Goal: Task Accomplishment & Management: Complete application form

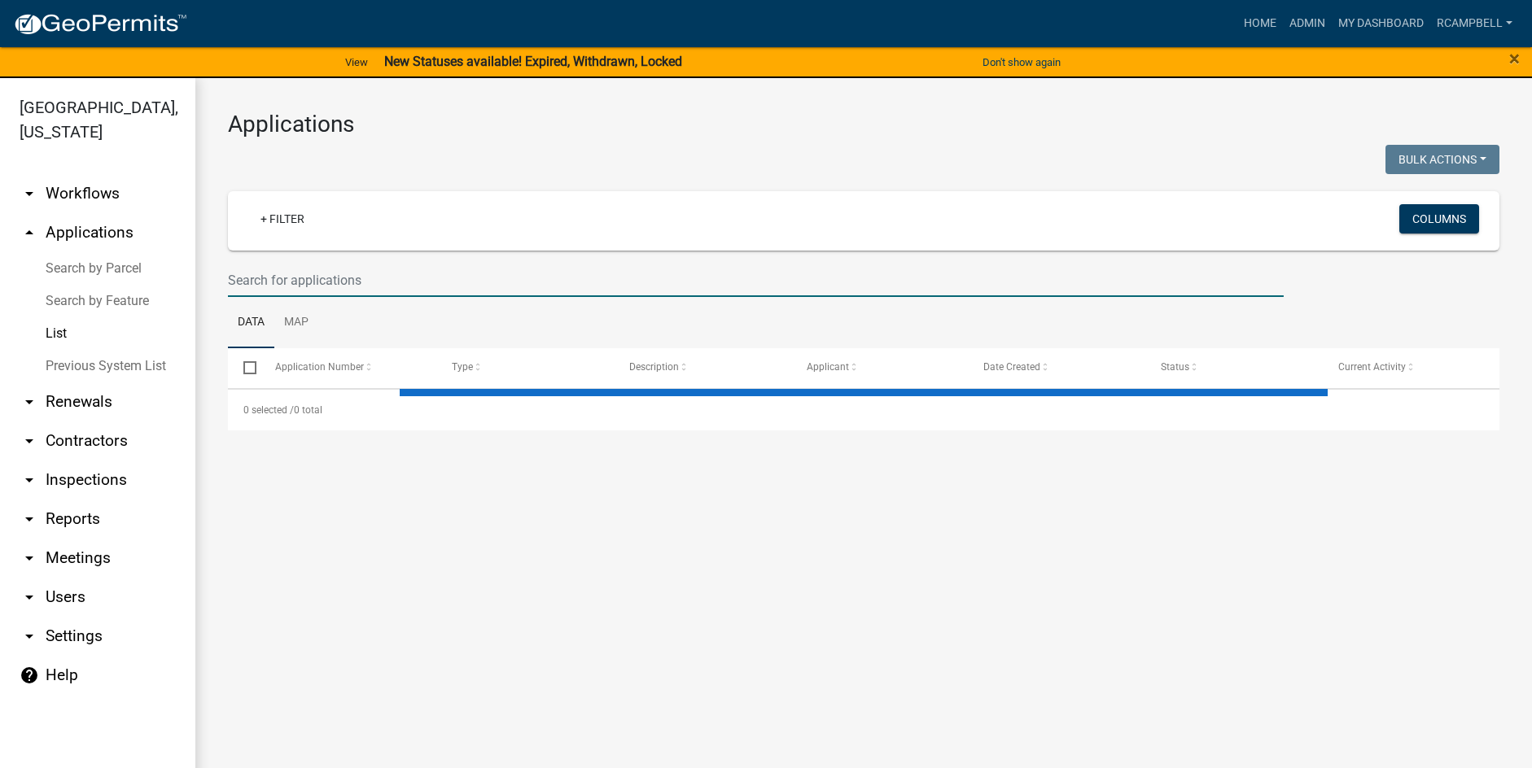
select select "3: 100"
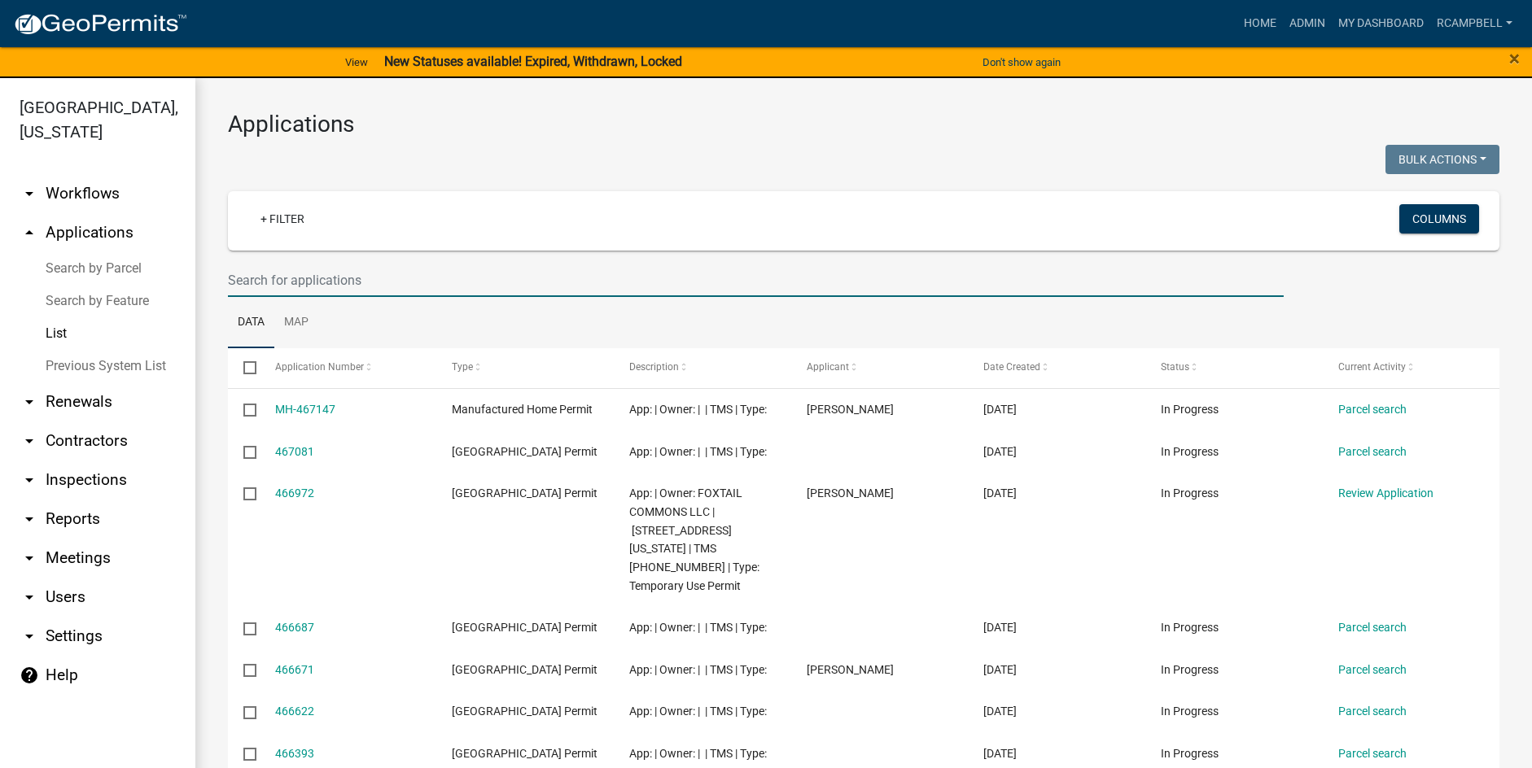
click at [247, 278] on input "text" at bounding box center [756, 280] width 1056 height 33
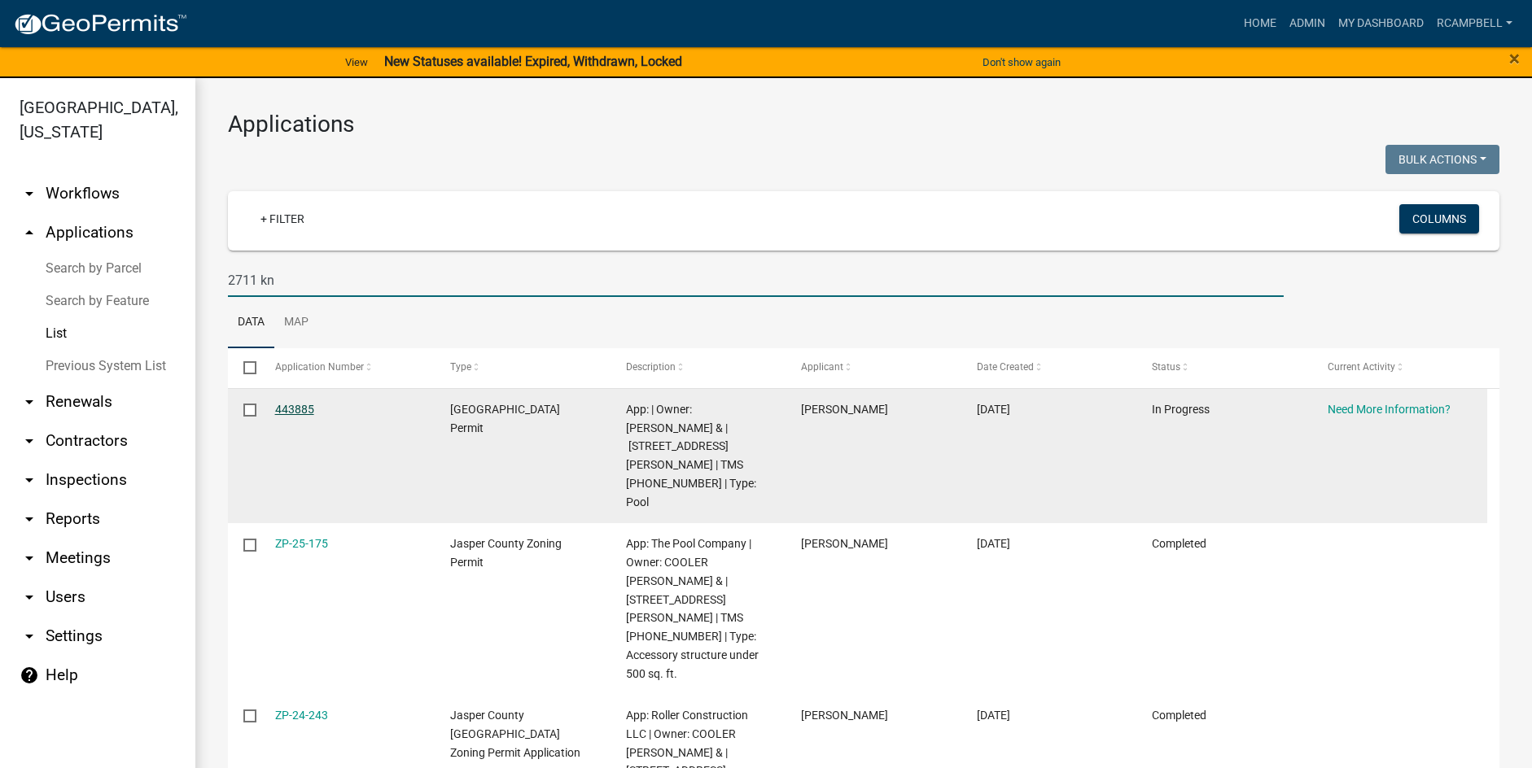
type input "2711 kn"
click at [293, 410] on link "443885" at bounding box center [294, 409] width 39 height 13
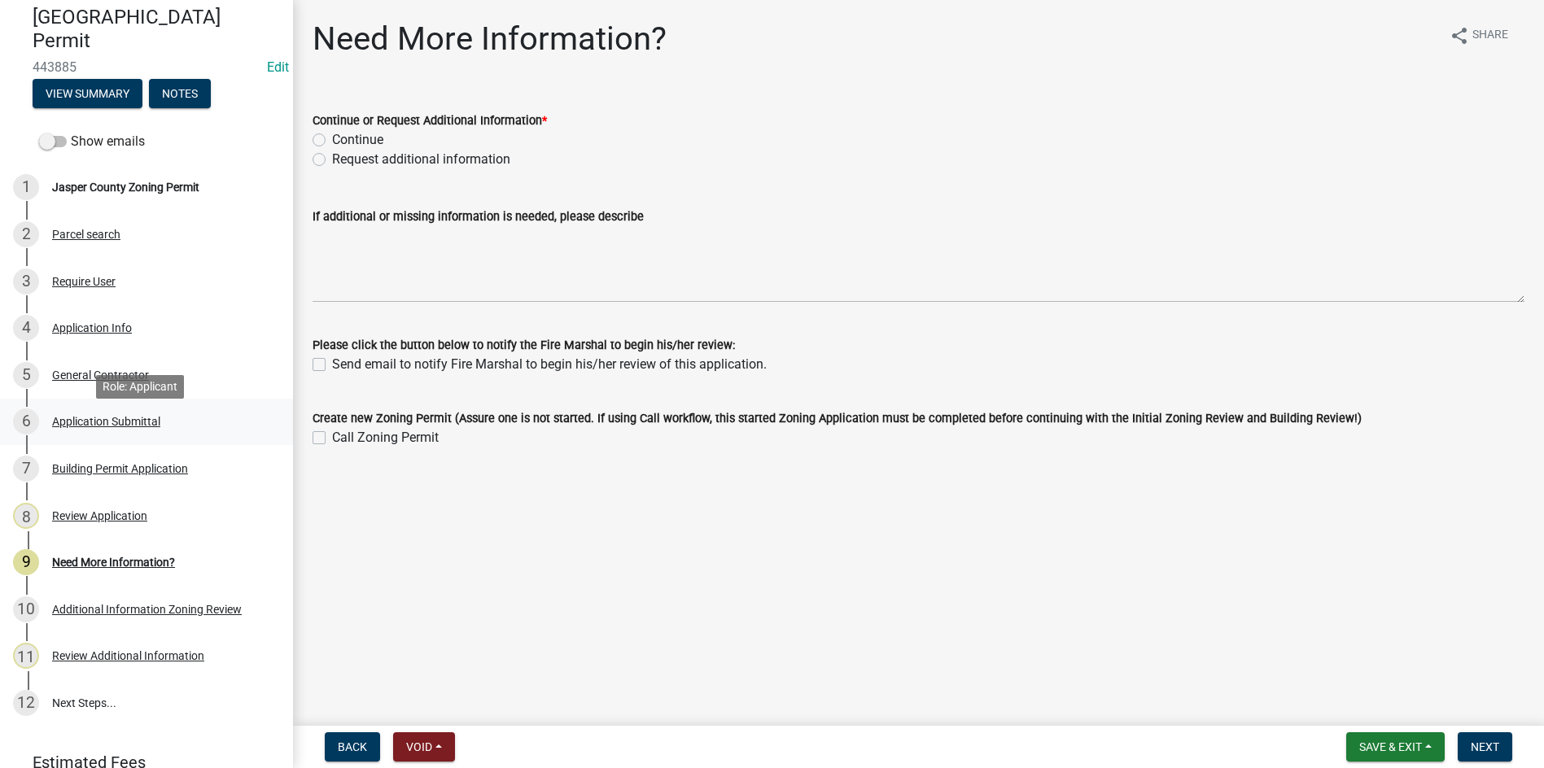
scroll to position [163, 0]
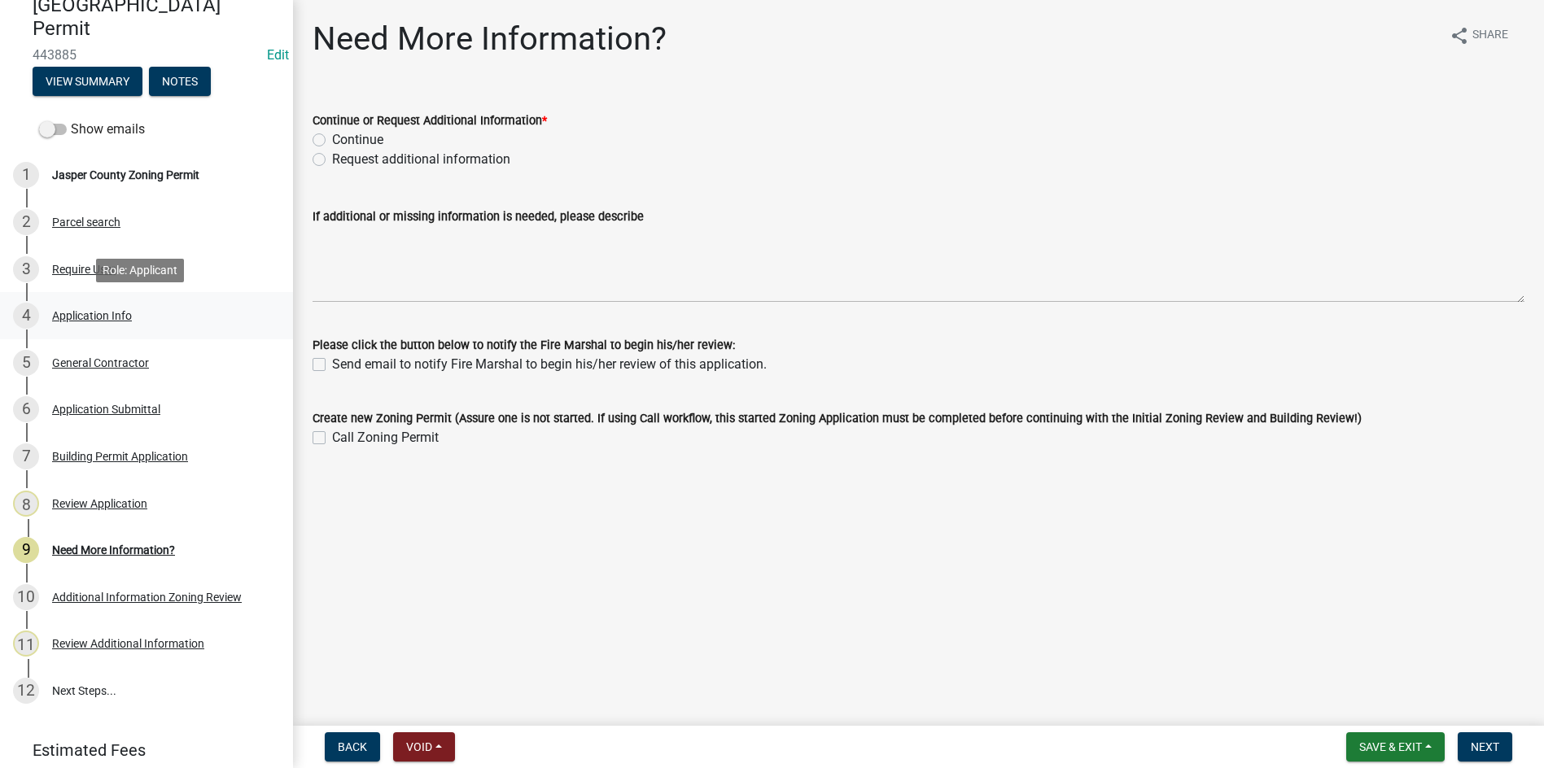
click at [79, 322] on div "4 Application Info" at bounding box center [140, 316] width 254 height 26
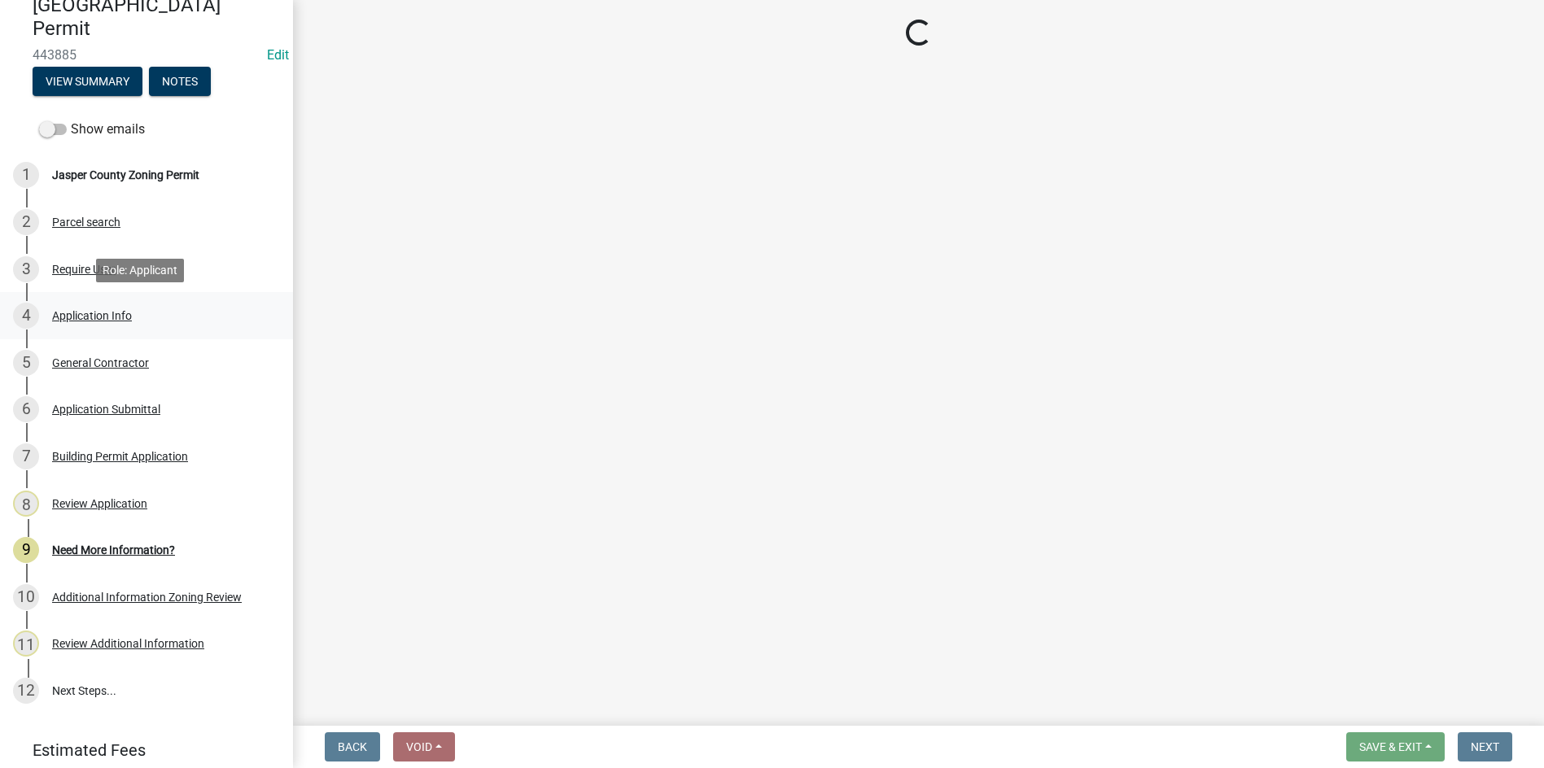
select select "11c75861-9ec4-4c30-88de-90992eda9933"
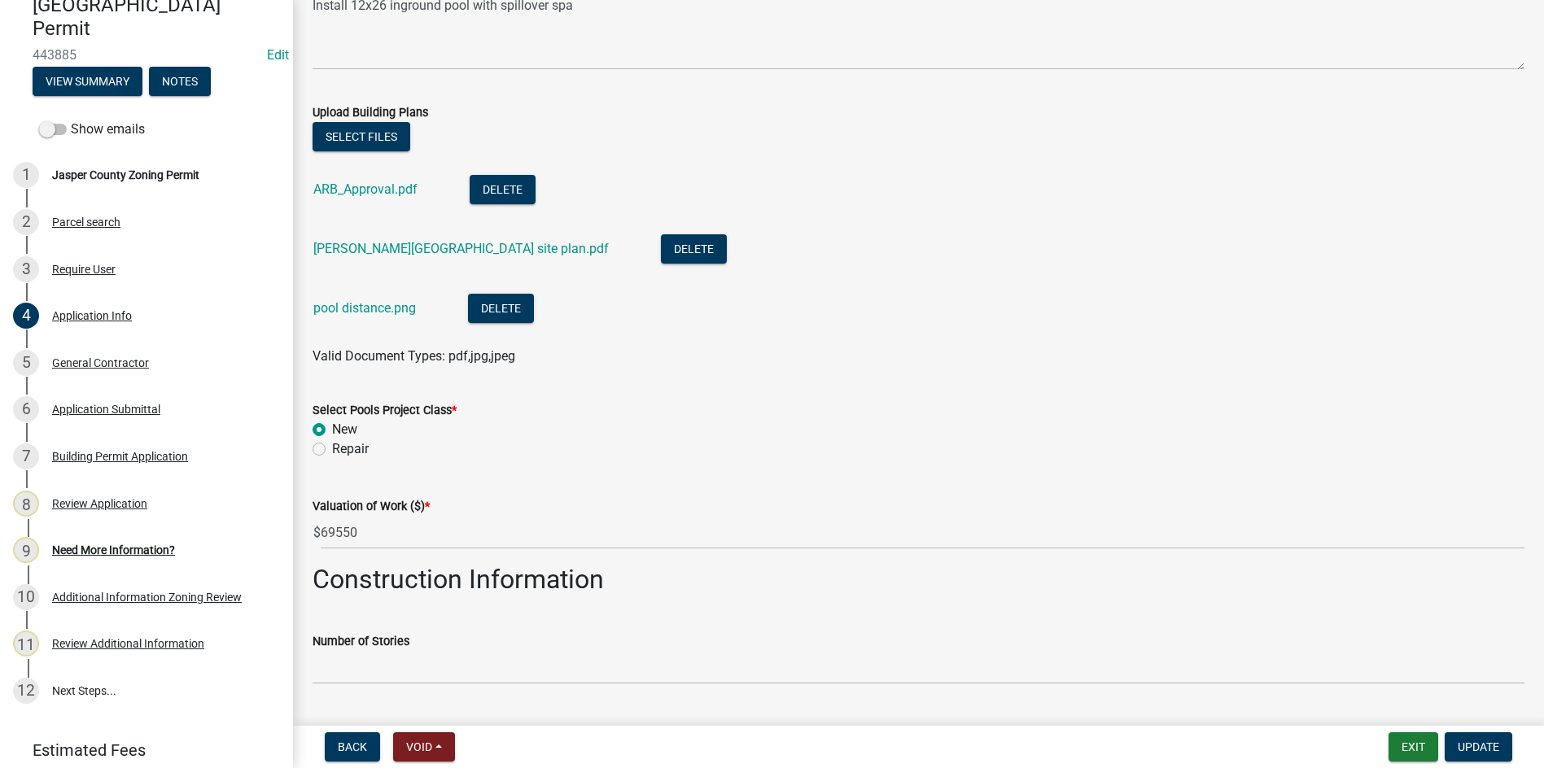
scroll to position [1954, 0]
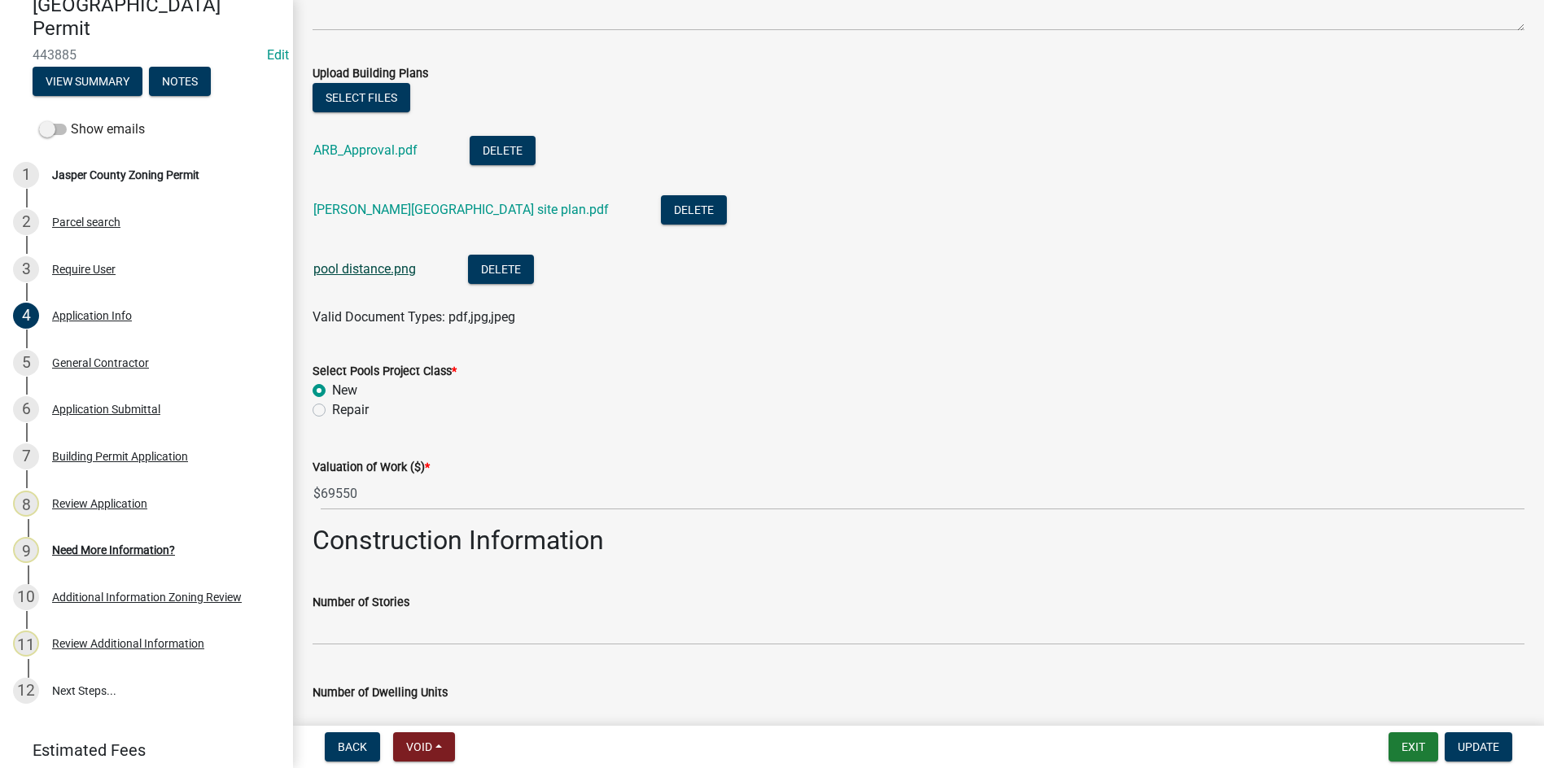
click at [353, 266] on link "pool distance.png" at bounding box center [364, 268] width 103 height 15
drag, startPoint x: 387, startPoint y: 272, endPoint x: 376, endPoint y: 271, distance: 11.4
click at [376, 271] on link "pool distance.png" at bounding box center [364, 268] width 103 height 15
click at [349, 265] on link "pool distance.png" at bounding box center [364, 268] width 103 height 15
click at [341, 216] on link "[PERSON_NAME][GEOGRAPHIC_DATA] site plan.pdf" at bounding box center [460, 209] width 295 height 15
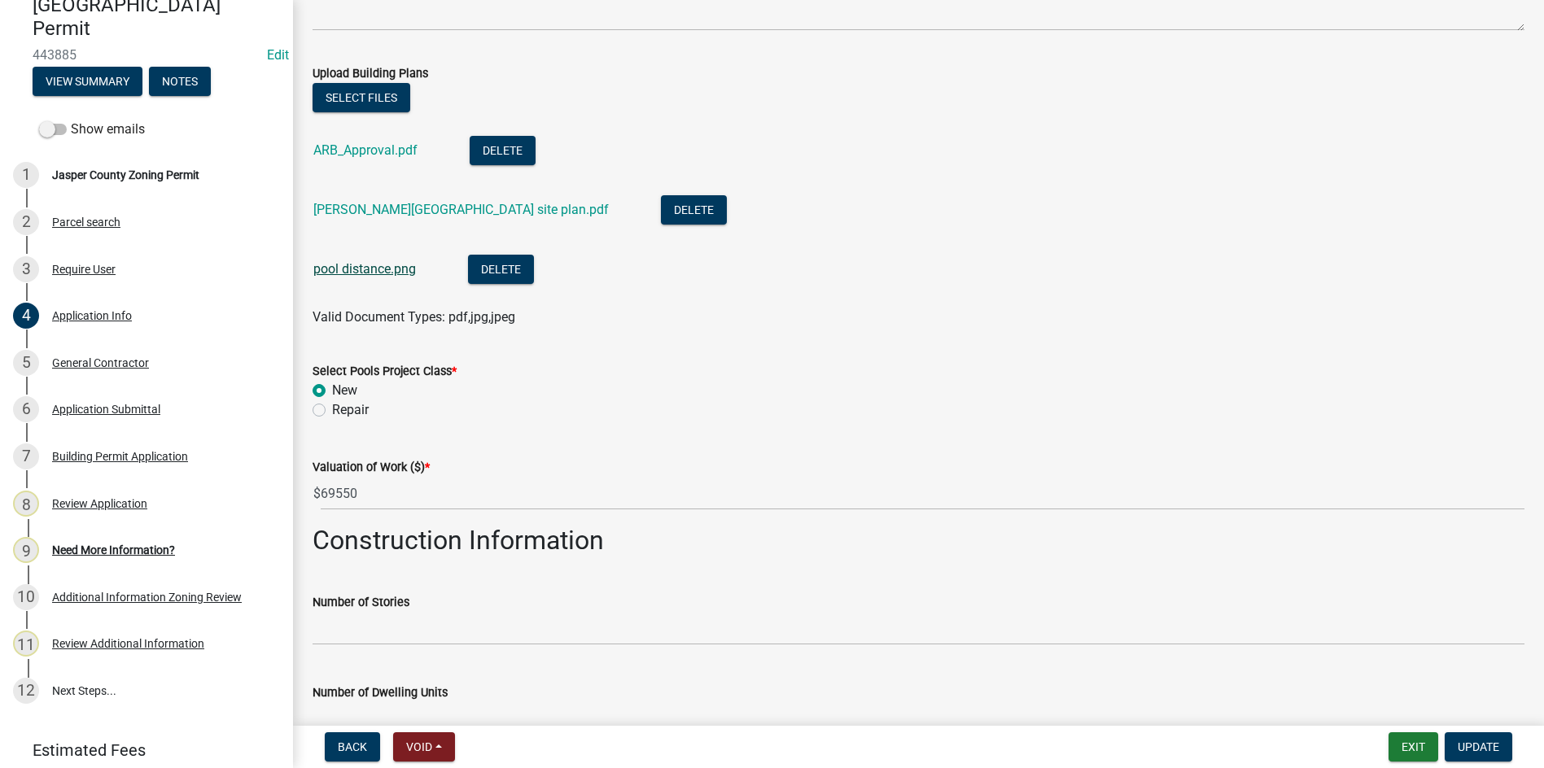
click at [370, 265] on link "pool distance.png" at bounding box center [364, 268] width 103 height 15
click at [373, 147] on link "ARB_Approval.pdf" at bounding box center [365, 149] width 104 height 15
click at [367, 206] on link "[PERSON_NAME][GEOGRAPHIC_DATA] site plan.pdf" at bounding box center [460, 209] width 295 height 15
click at [358, 210] on link "[PERSON_NAME][GEOGRAPHIC_DATA] site plan.pdf" at bounding box center [460, 209] width 295 height 15
click at [378, 205] on link "[PERSON_NAME][GEOGRAPHIC_DATA] site plan.pdf" at bounding box center [460, 209] width 295 height 15
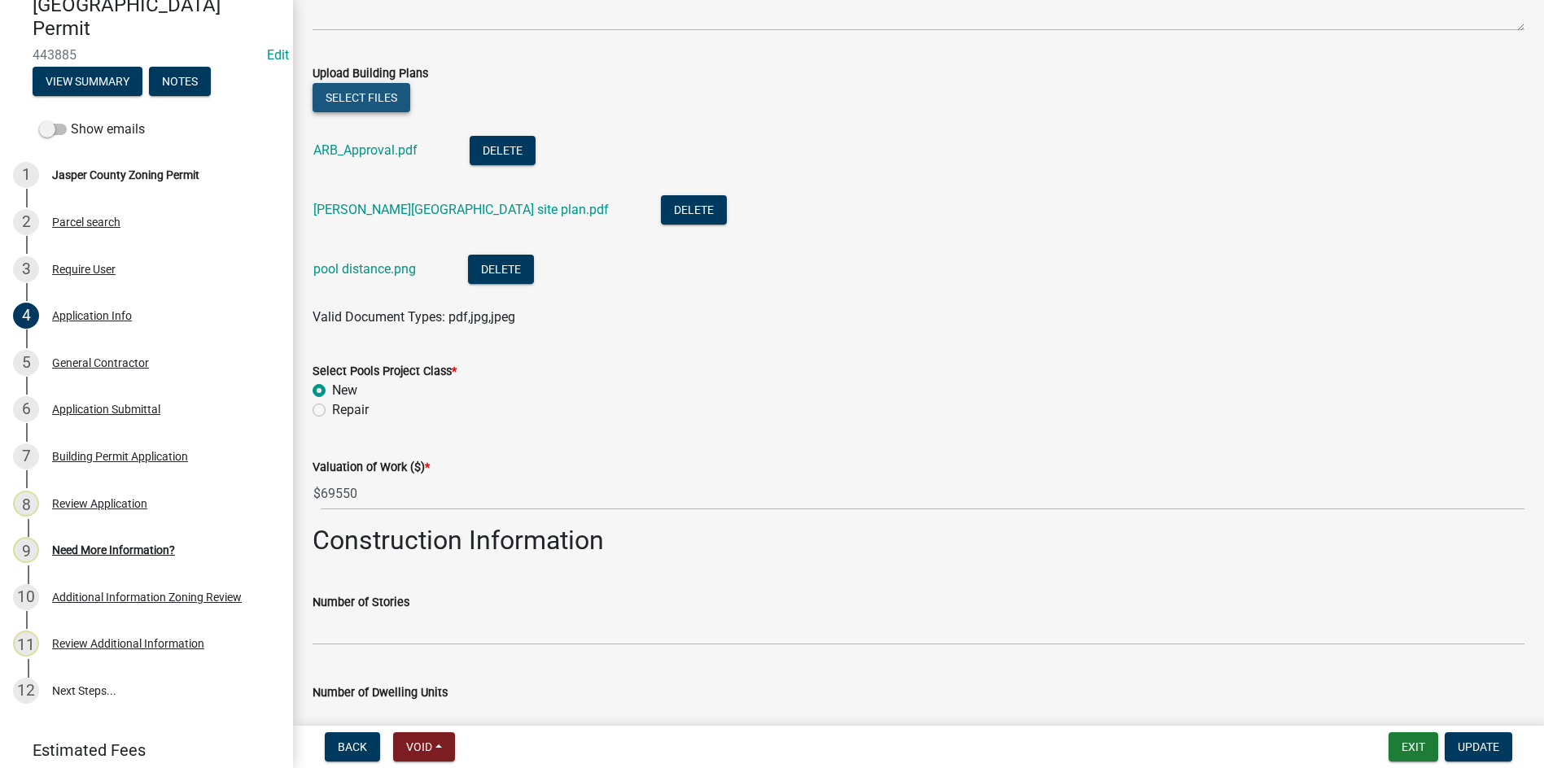
click at [378, 94] on button "Select files" at bounding box center [362, 97] width 98 height 29
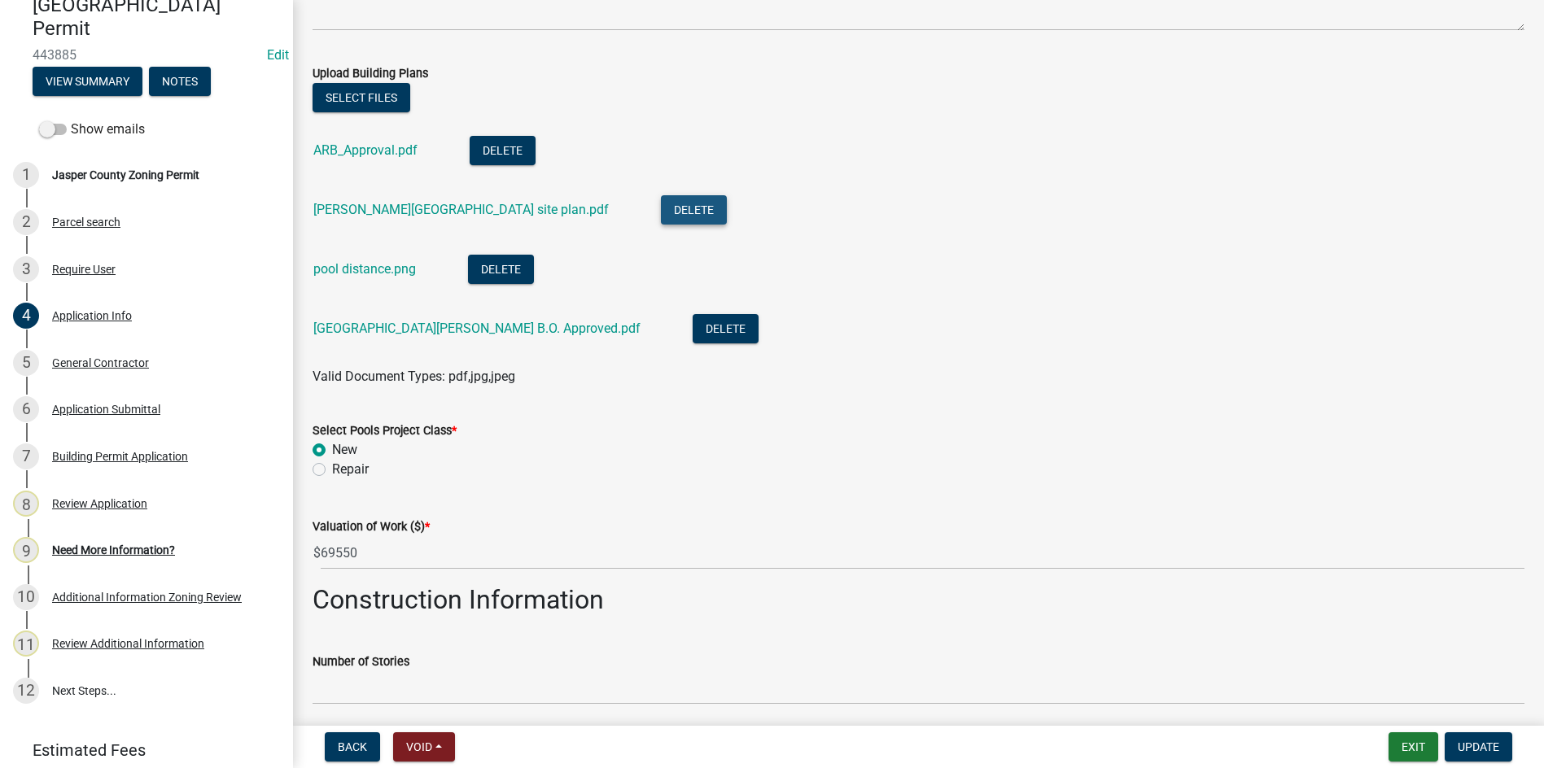
click at [661, 204] on button "Delete" at bounding box center [694, 209] width 66 height 29
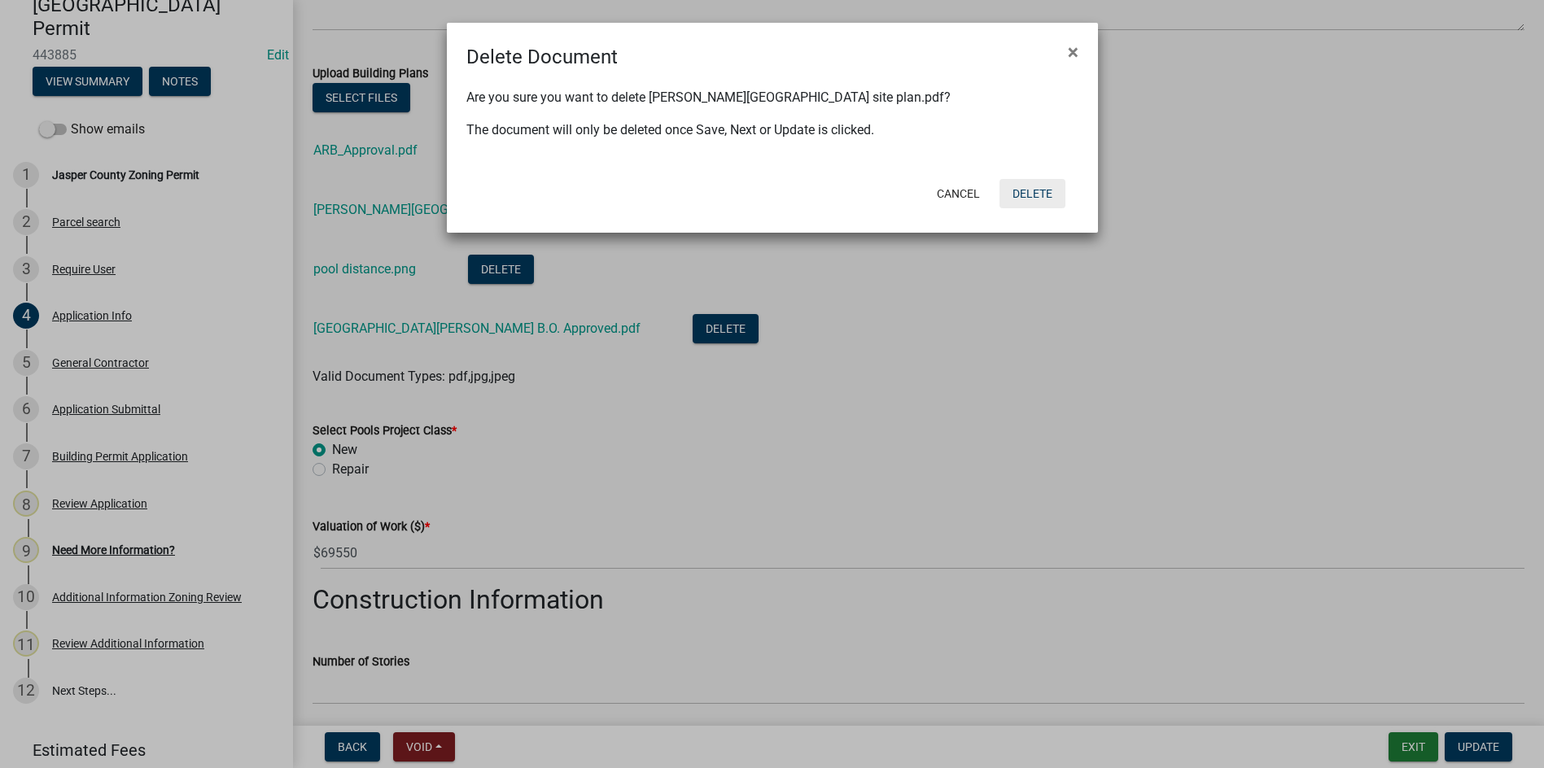
click at [1015, 193] on button "Delete" at bounding box center [1033, 193] width 66 height 29
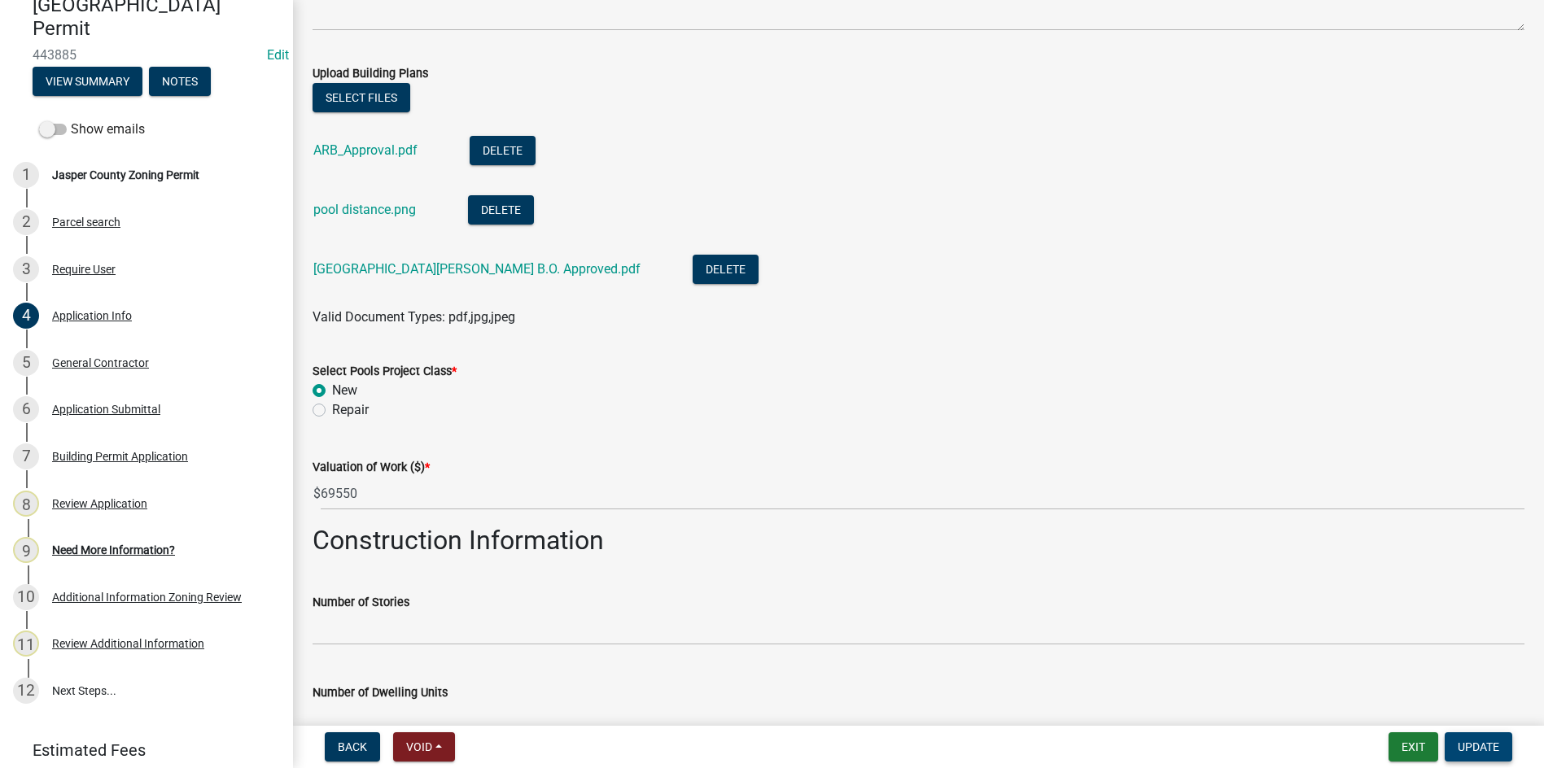
click at [1464, 736] on button "Update" at bounding box center [1479, 747] width 68 height 29
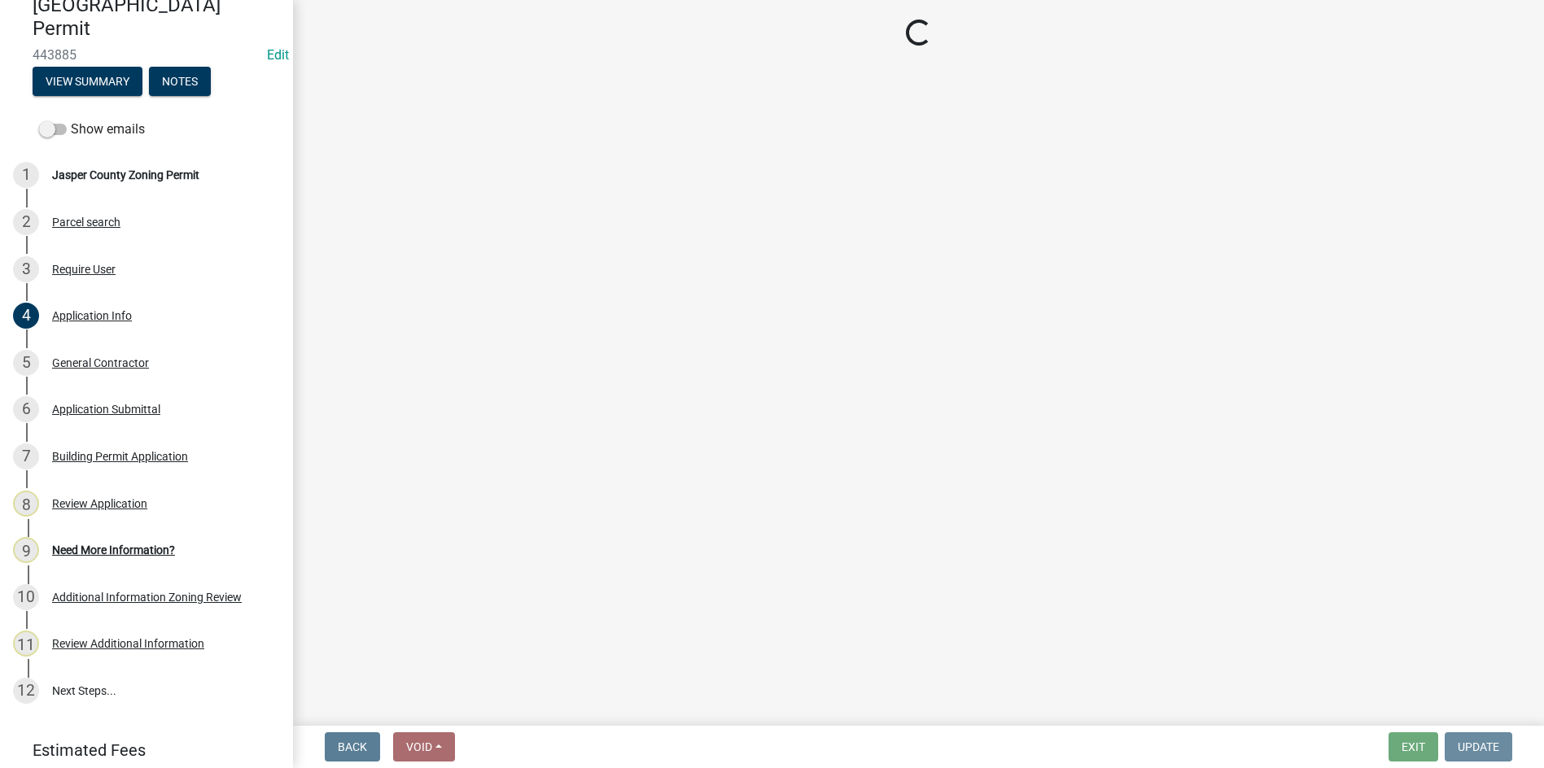
scroll to position [0, 0]
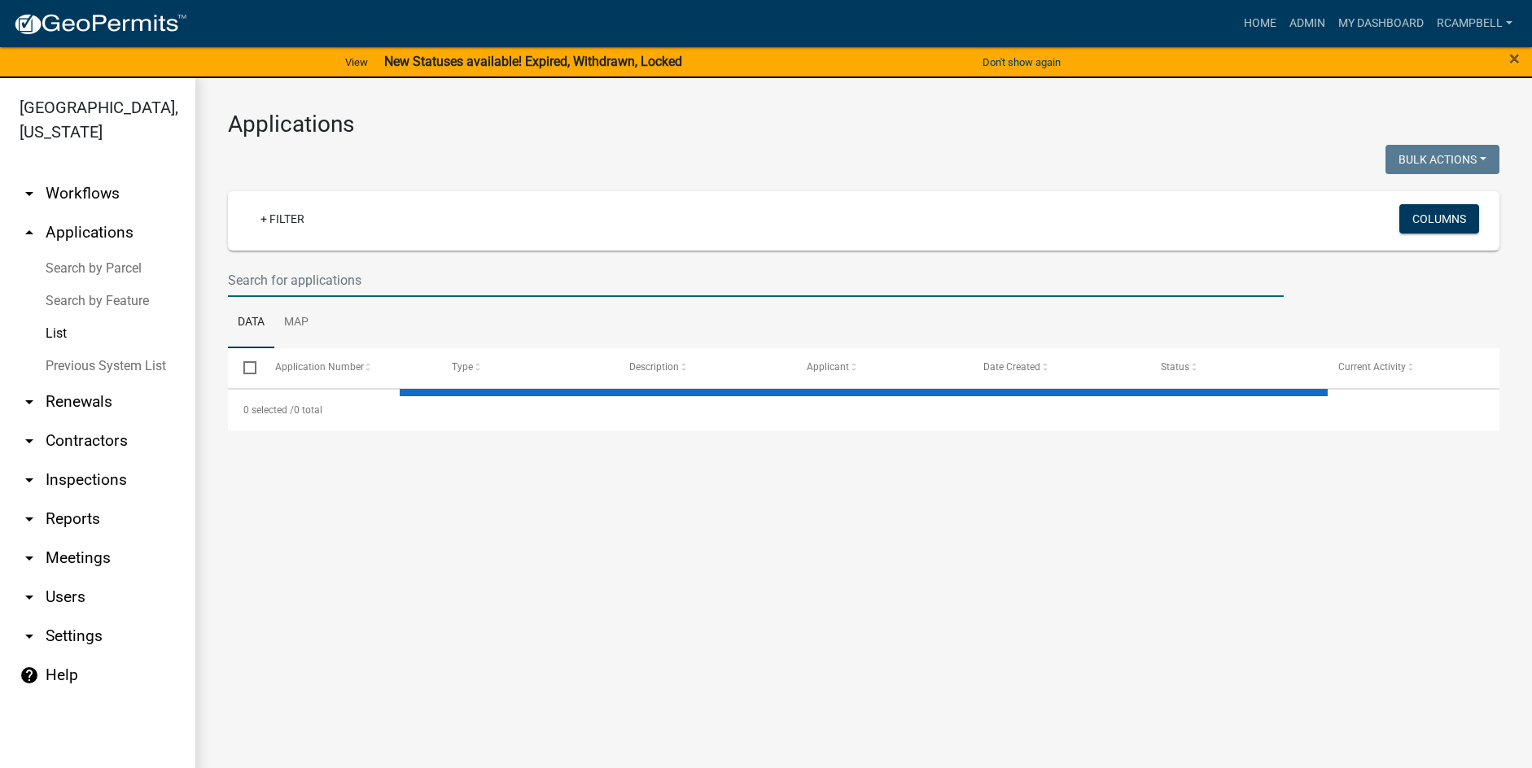
click at [377, 282] on input "text" at bounding box center [756, 280] width 1056 height 33
select select "3: 100"
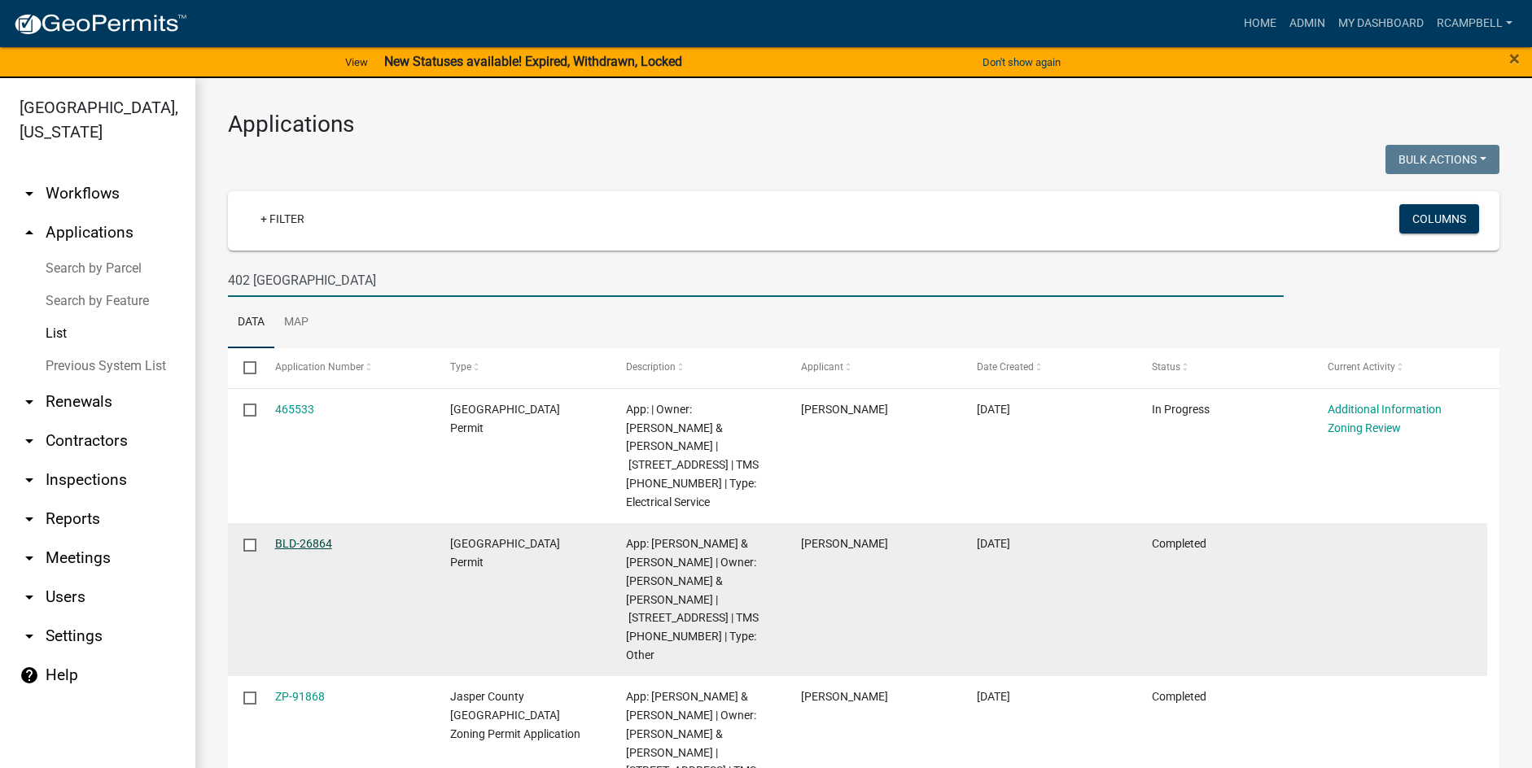
type input "402 pine arbor"
click at [311, 537] on link "BLD-26864" at bounding box center [303, 543] width 57 height 13
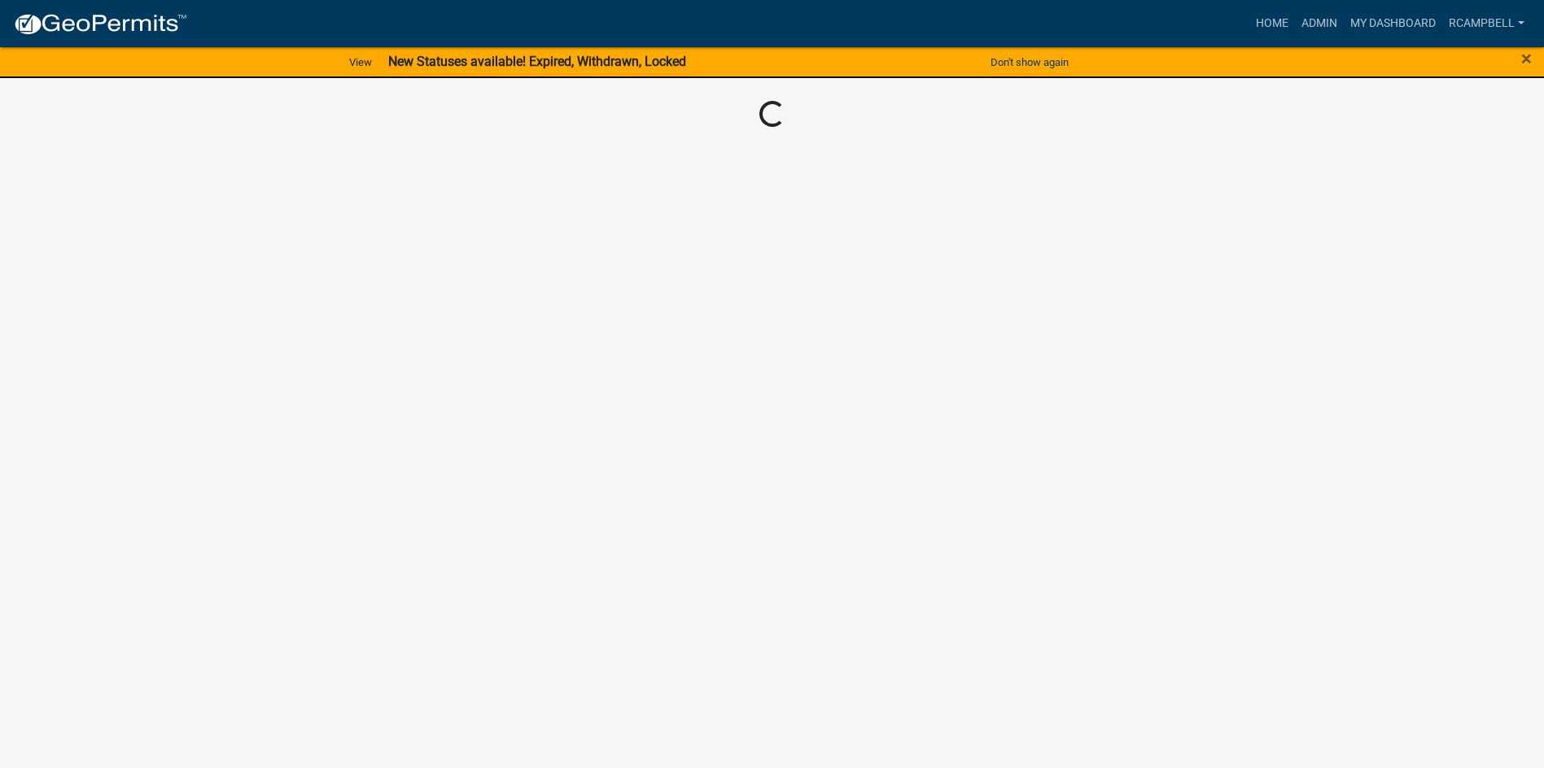
click at [311, 520] on body "Internet Explorer does NOT work with GeoPermits. Get a new browser for more sec…" at bounding box center [772, 384] width 1544 height 768
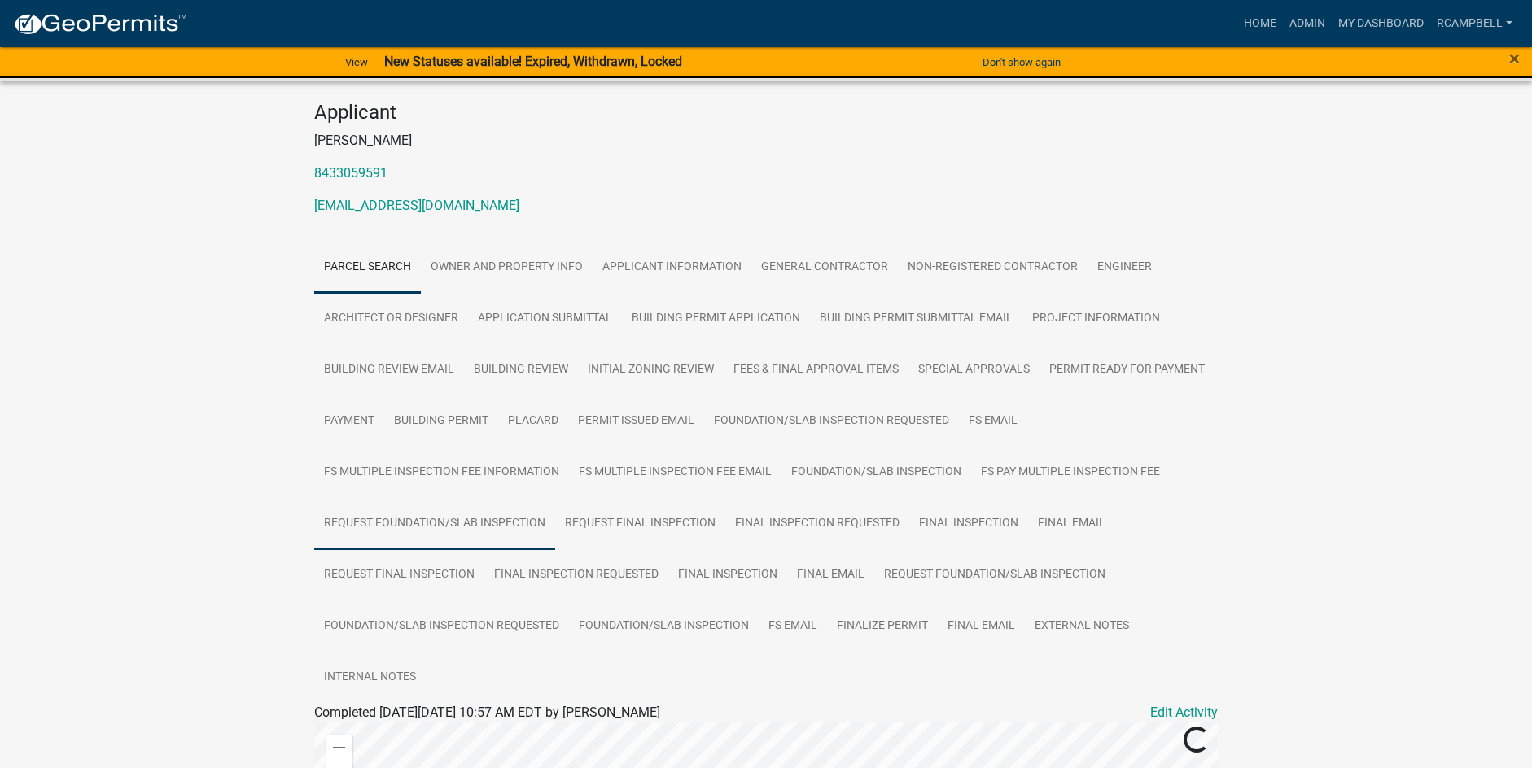
scroll to position [244, 0]
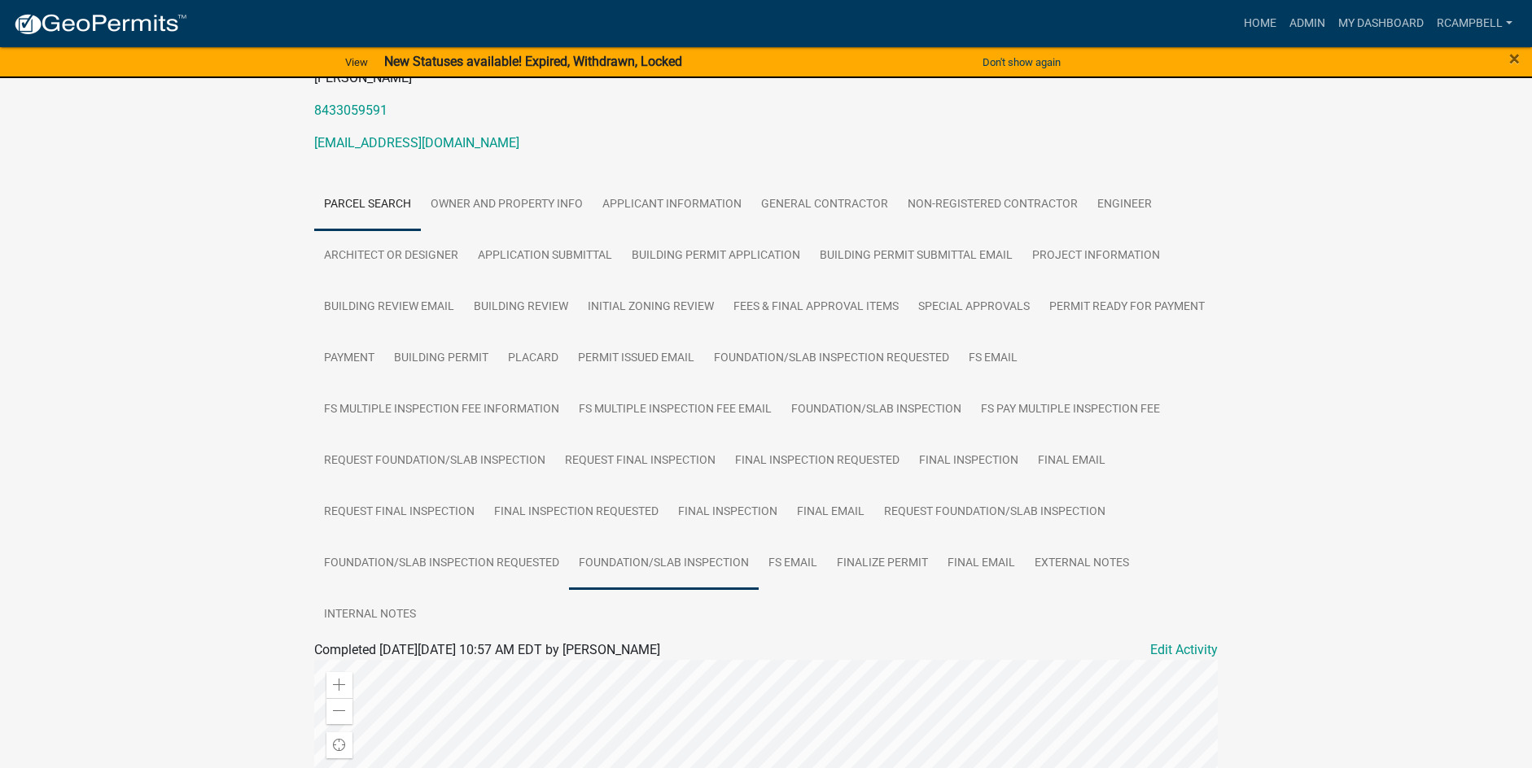
click at [656, 545] on link "Foundation/Slab Inspection" at bounding box center [664, 564] width 190 height 52
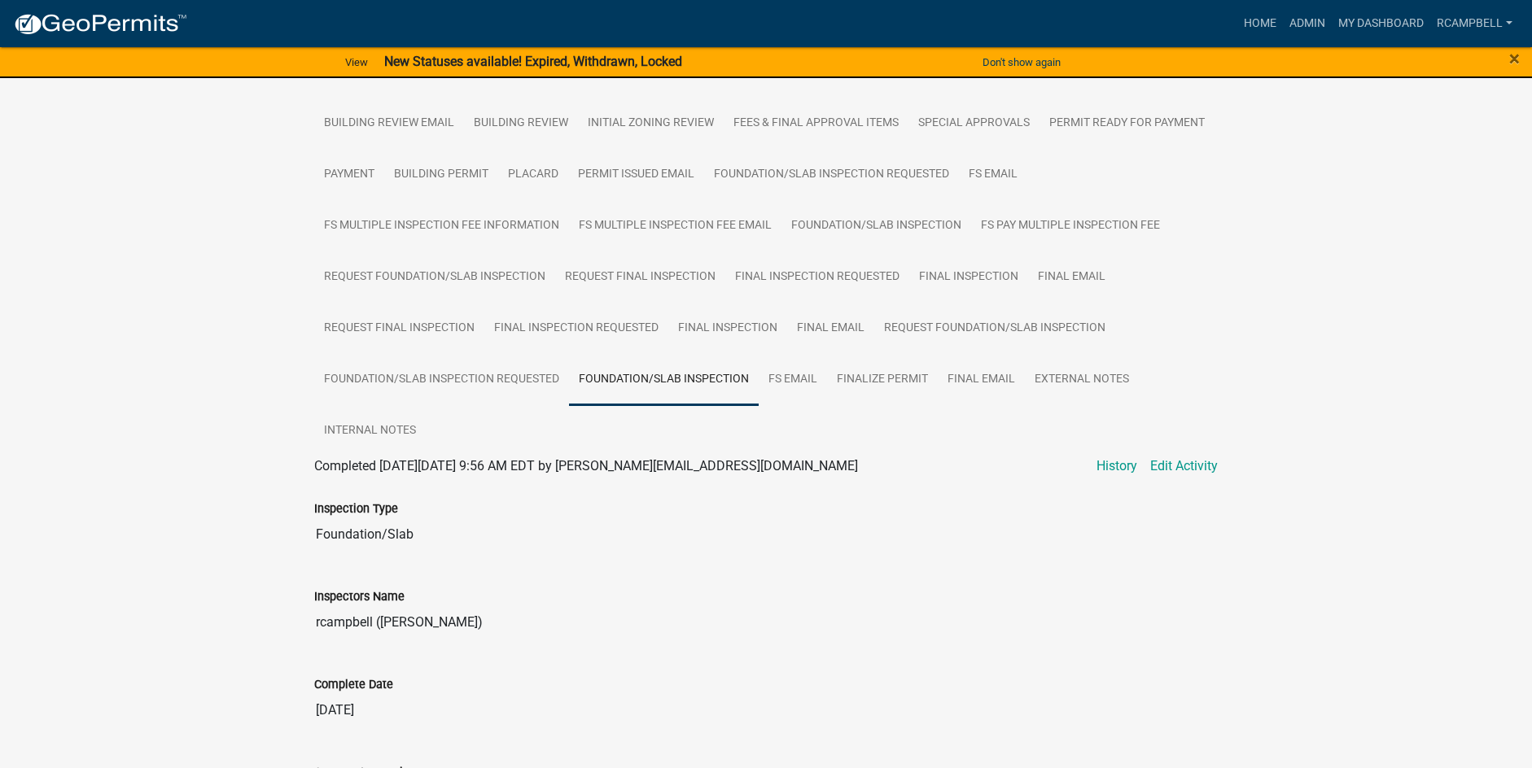
scroll to position [407, 0]
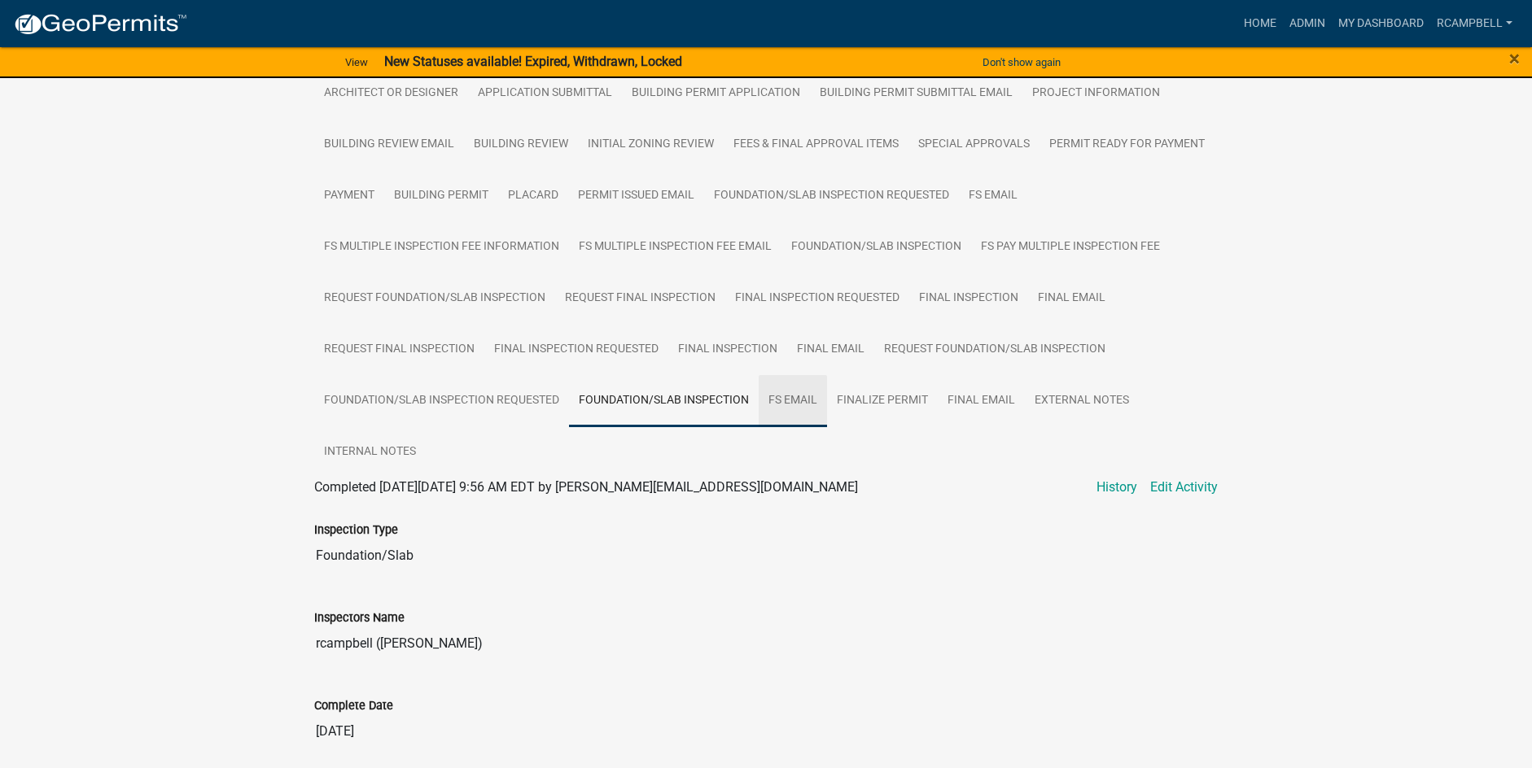
click at [788, 385] on link "FS Email" at bounding box center [793, 401] width 68 height 52
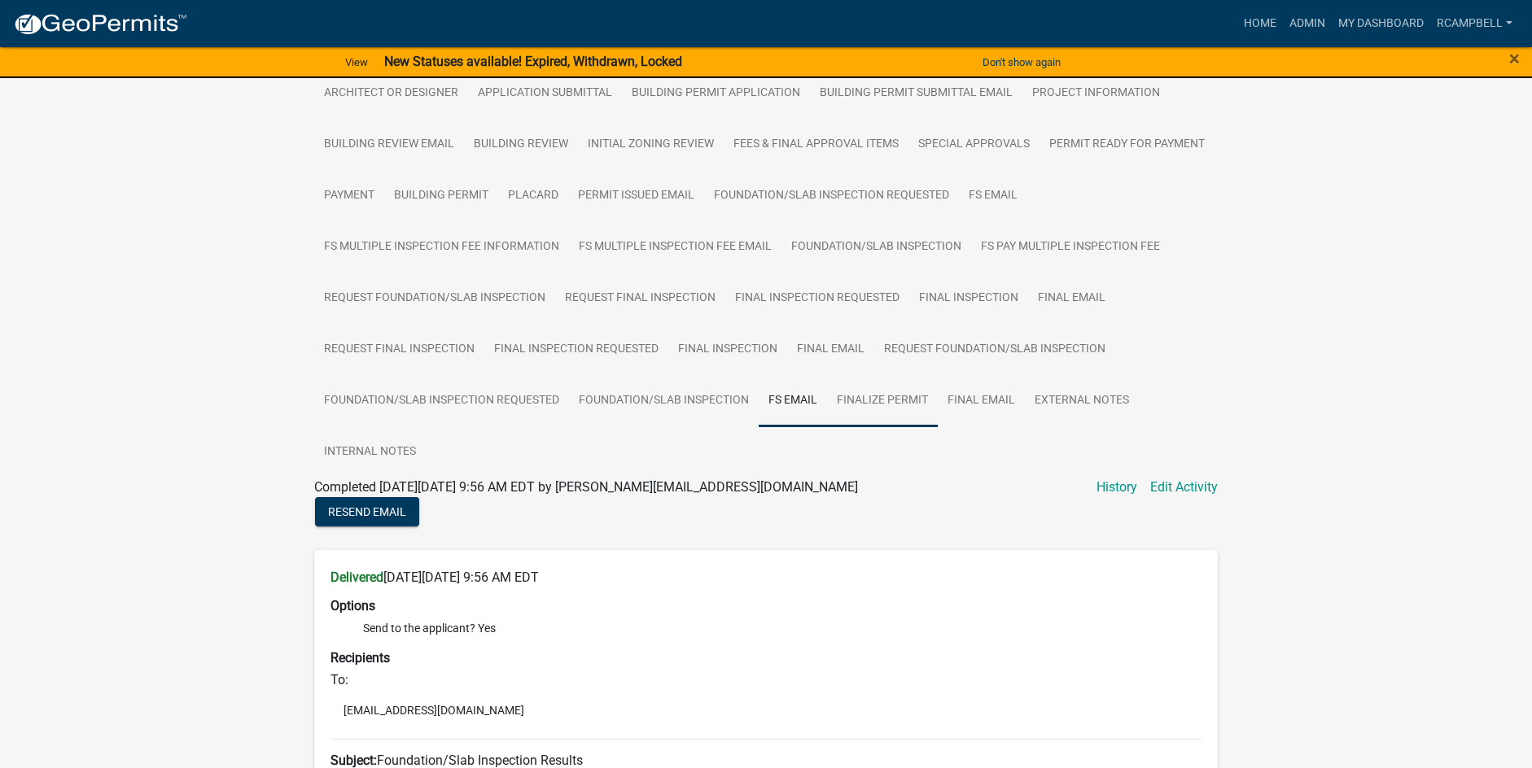
click at [863, 380] on link "Finalize Permit" at bounding box center [882, 401] width 111 height 52
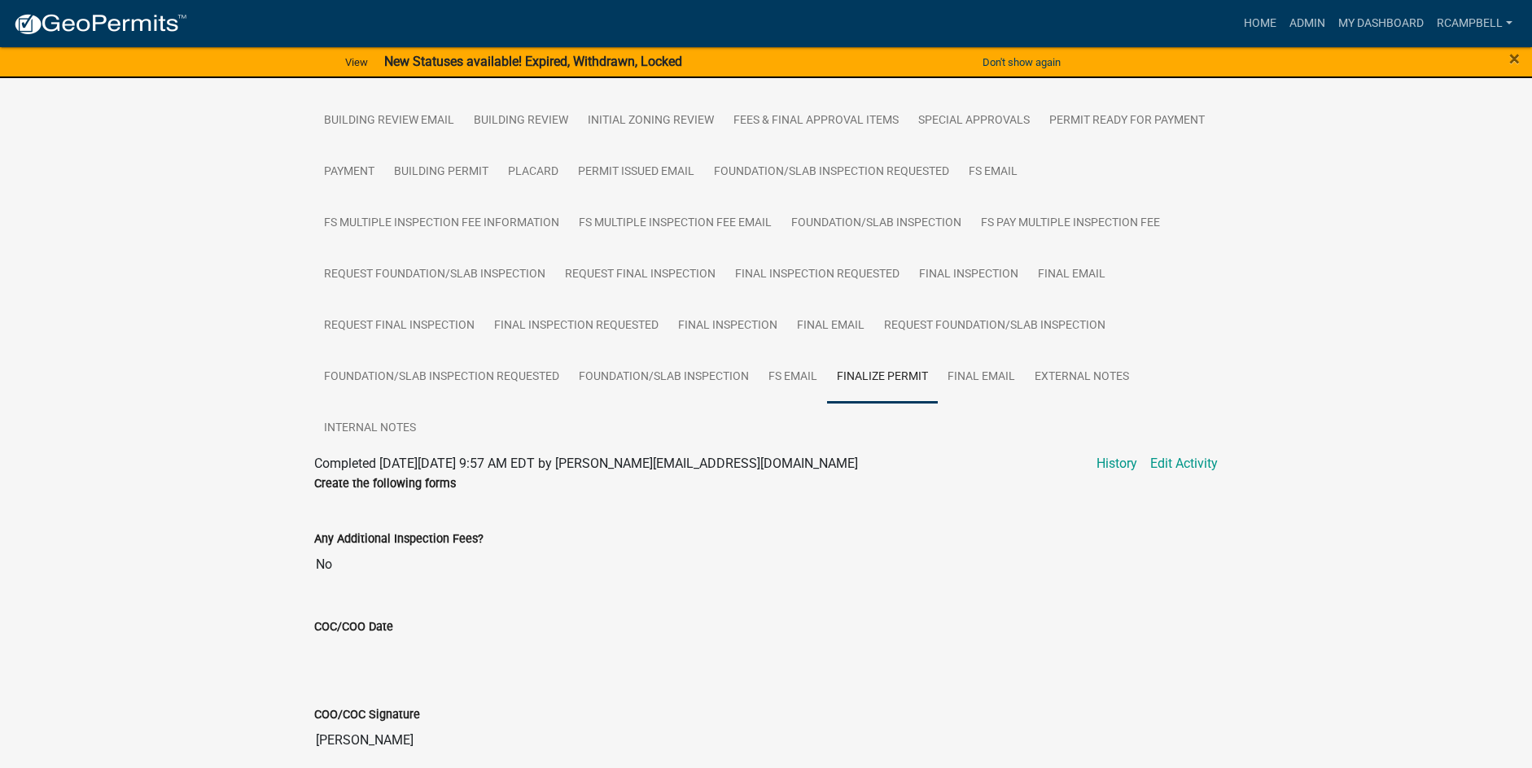
scroll to position [402, 0]
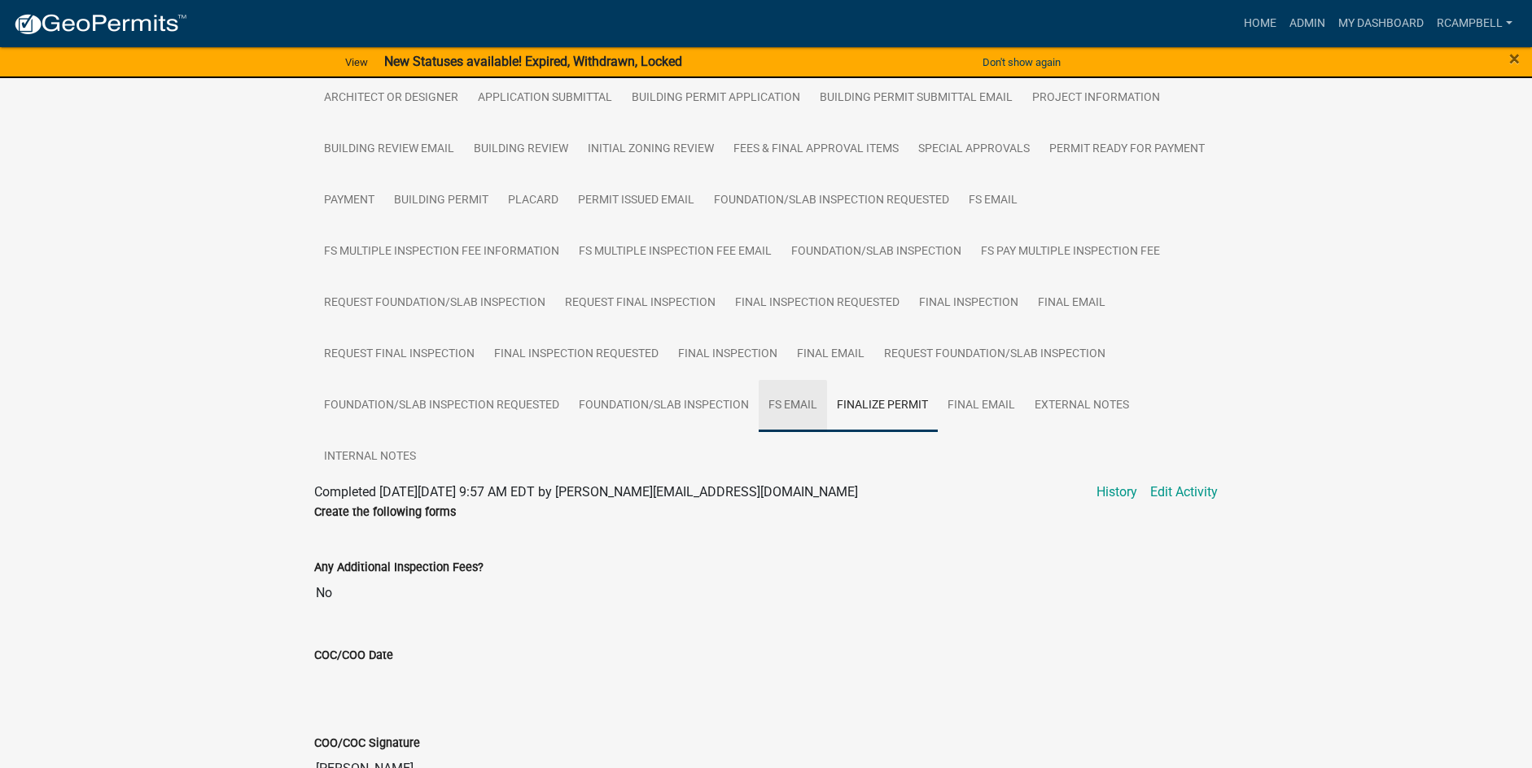
click at [774, 390] on link "FS Email" at bounding box center [793, 406] width 68 height 52
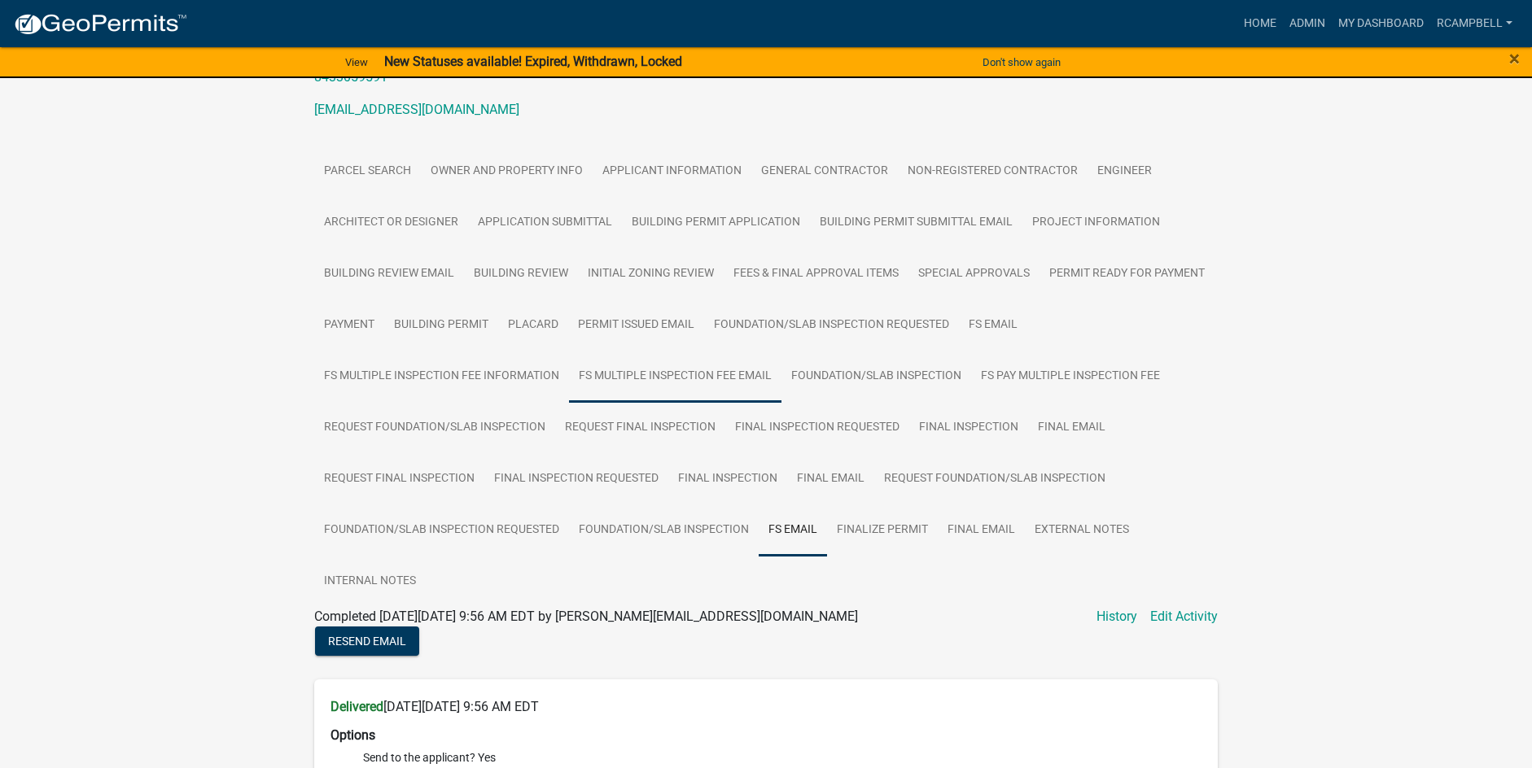
scroll to position [239, 0]
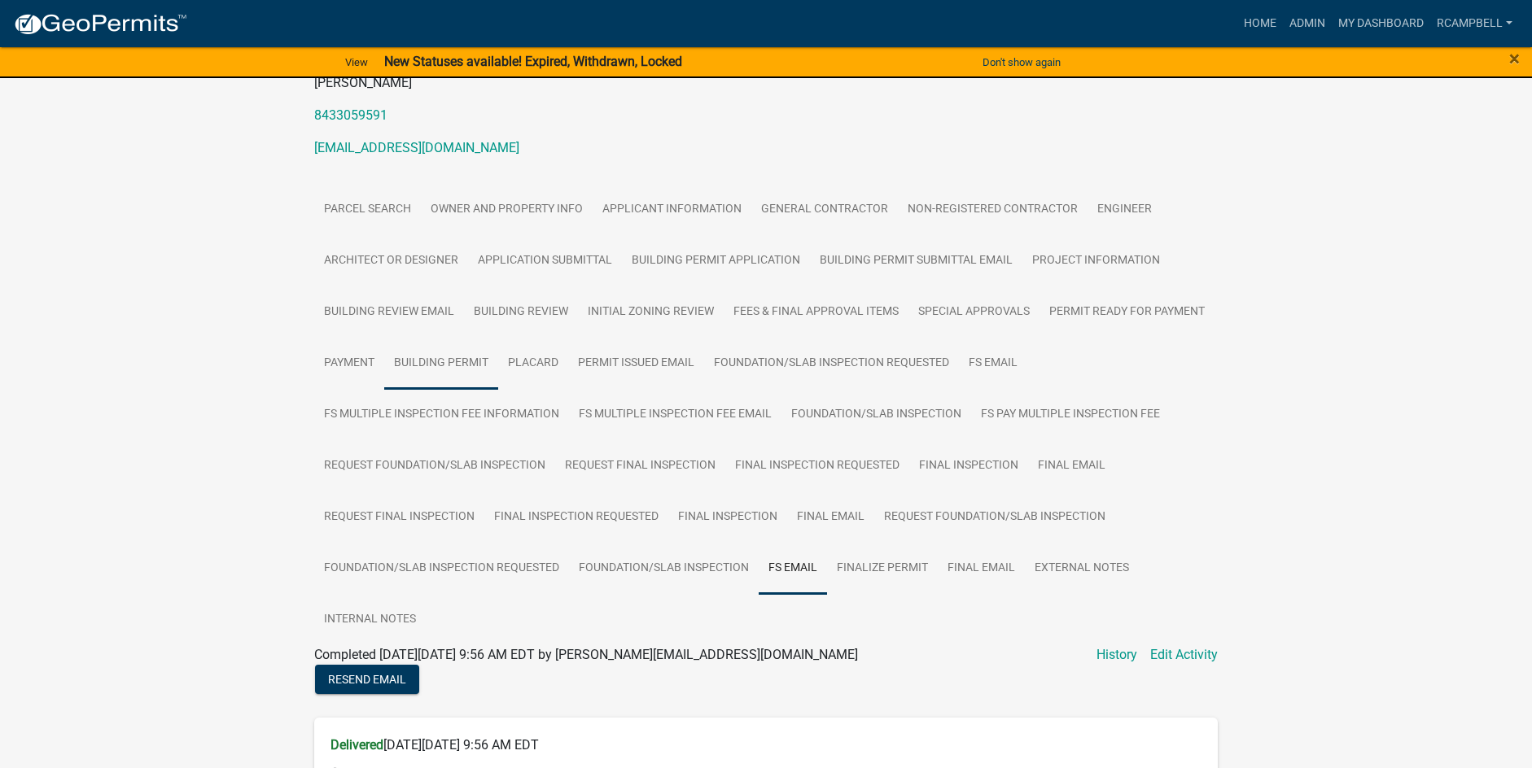
click at [445, 350] on link "Building Permit" at bounding box center [441, 364] width 114 height 52
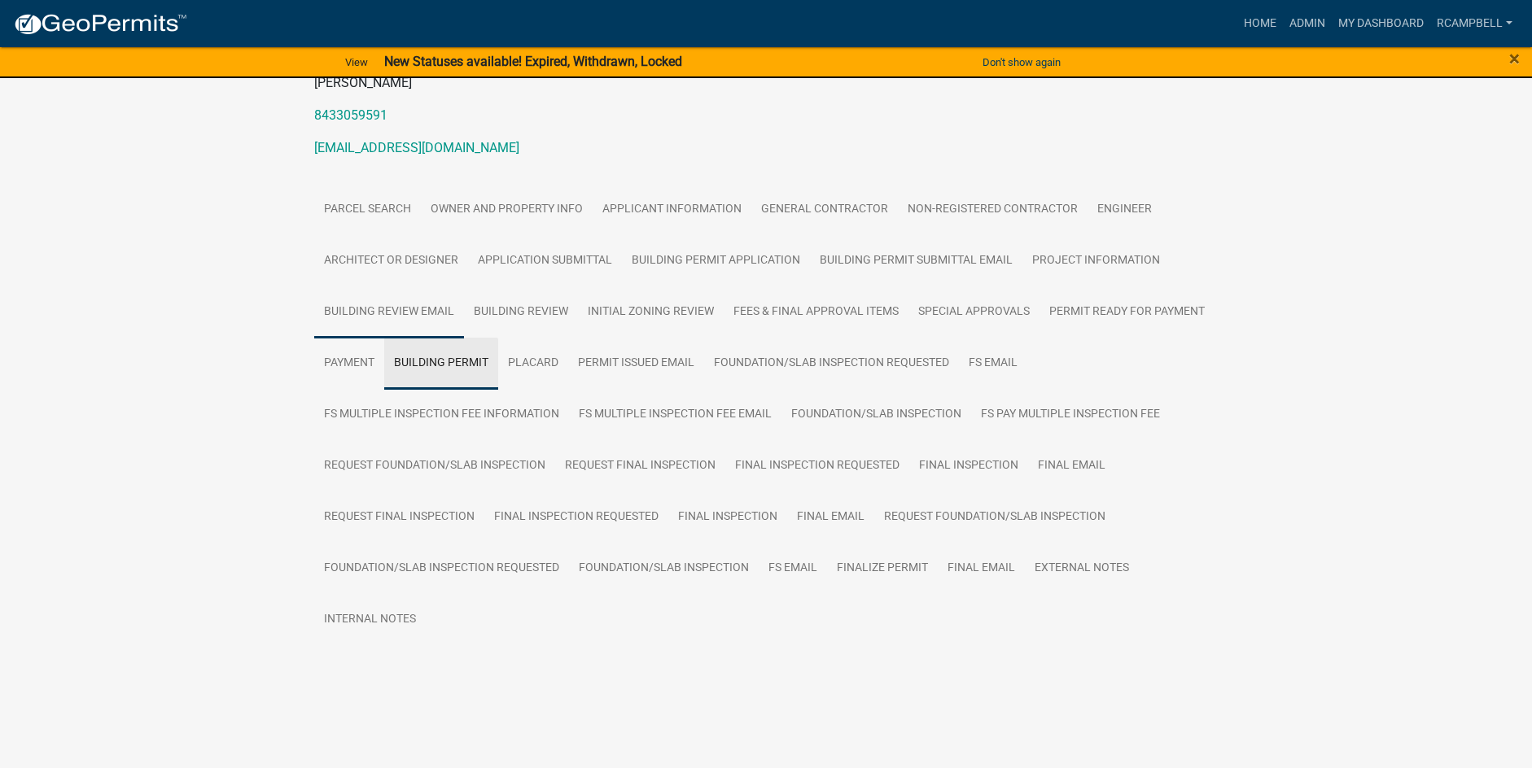
scroll to position [207, 0]
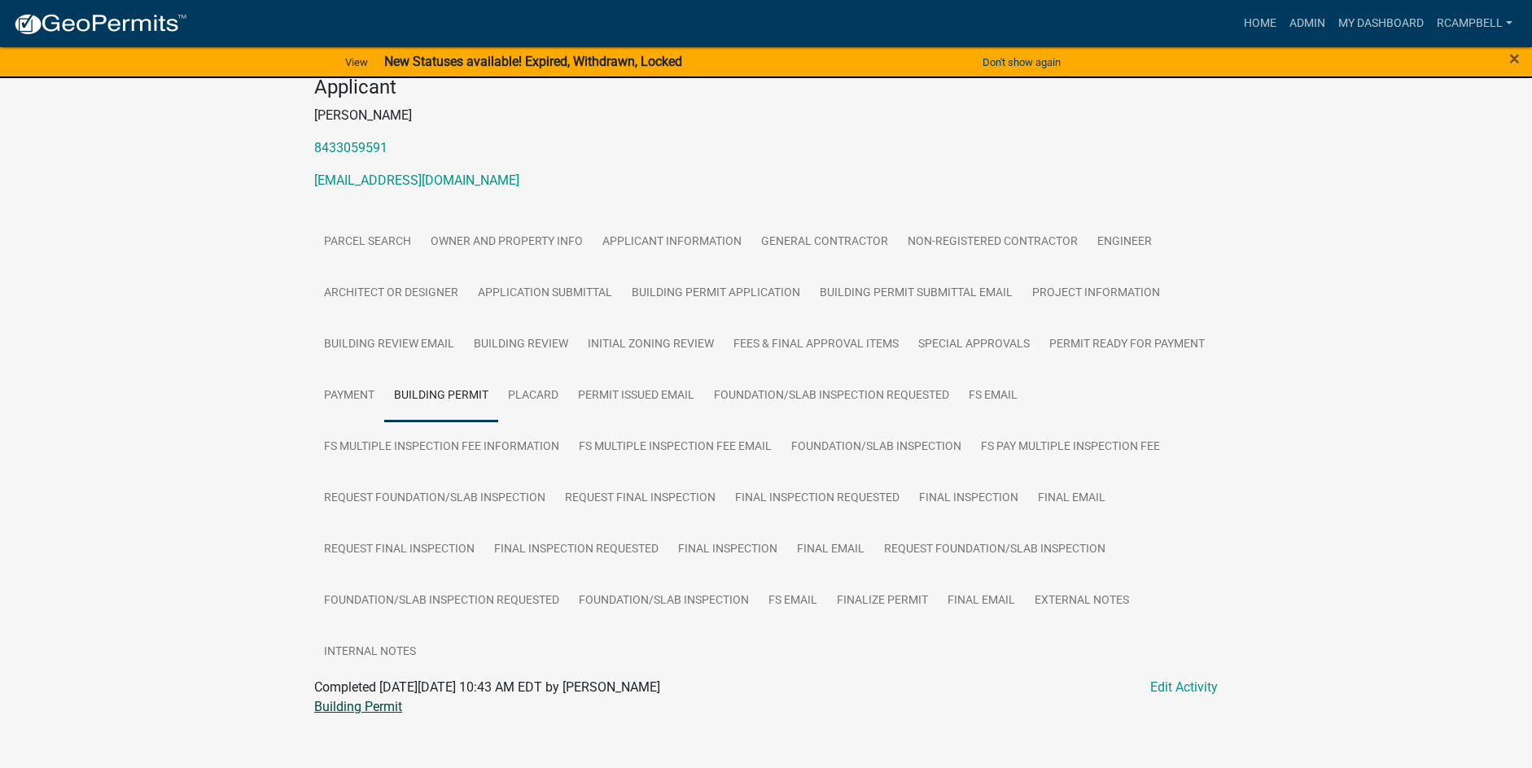
click at [373, 699] on link "Building Permit" at bounding box center [358, 706] width 88 height 15
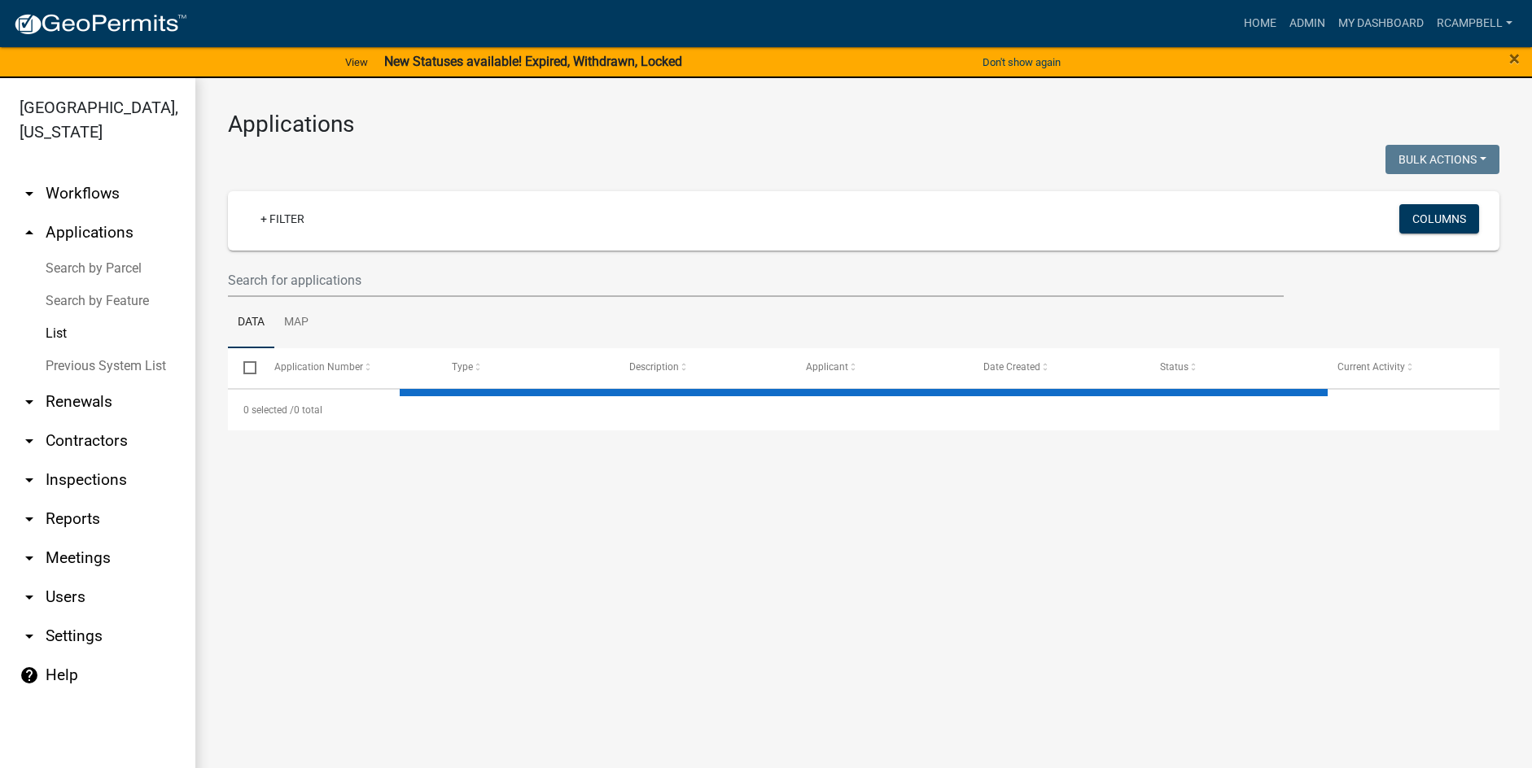
select select "3: 100"
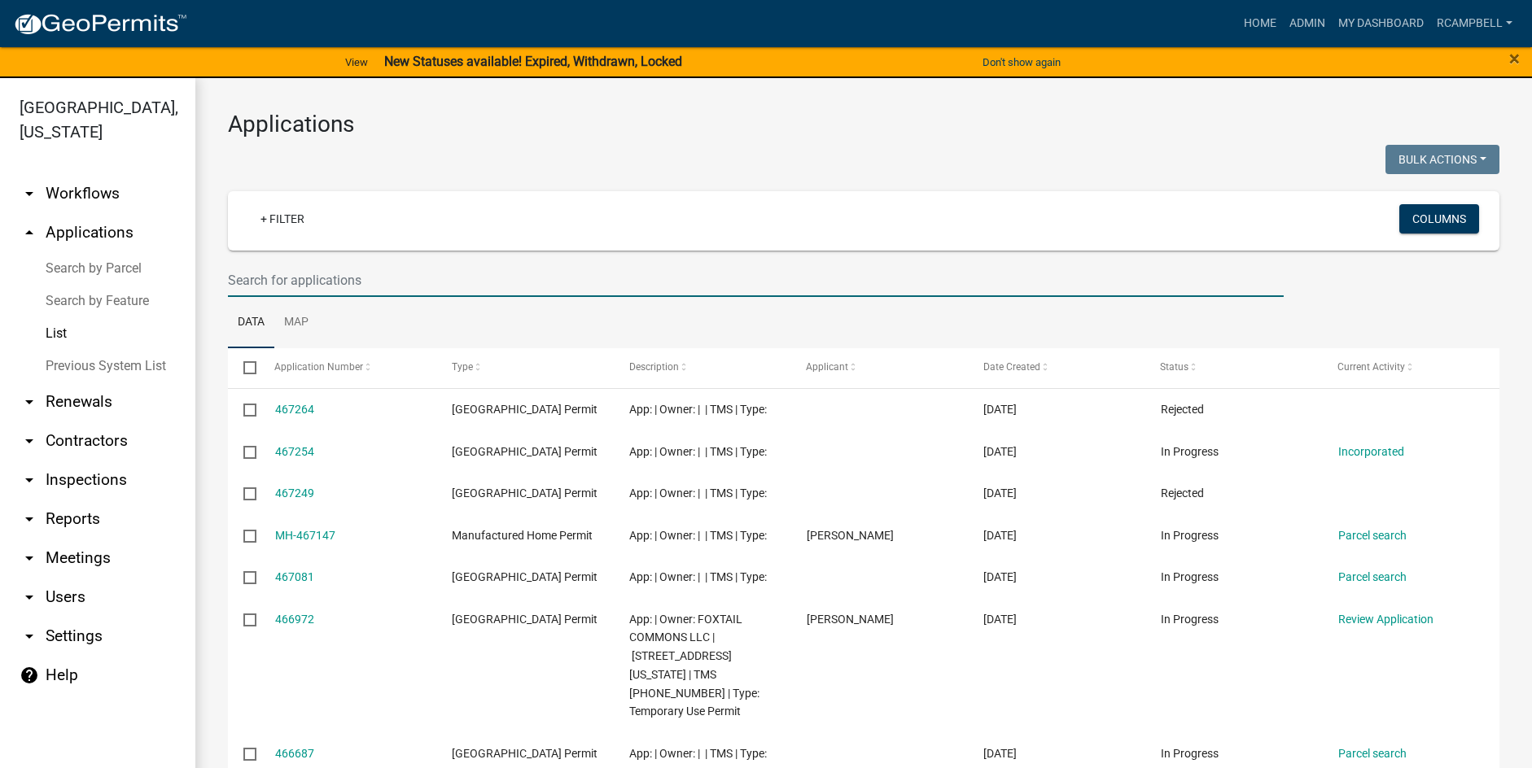
click at [262, 285] on input "text" at bounding box center [756, 280] width 1056 height 33
type input "belinda"
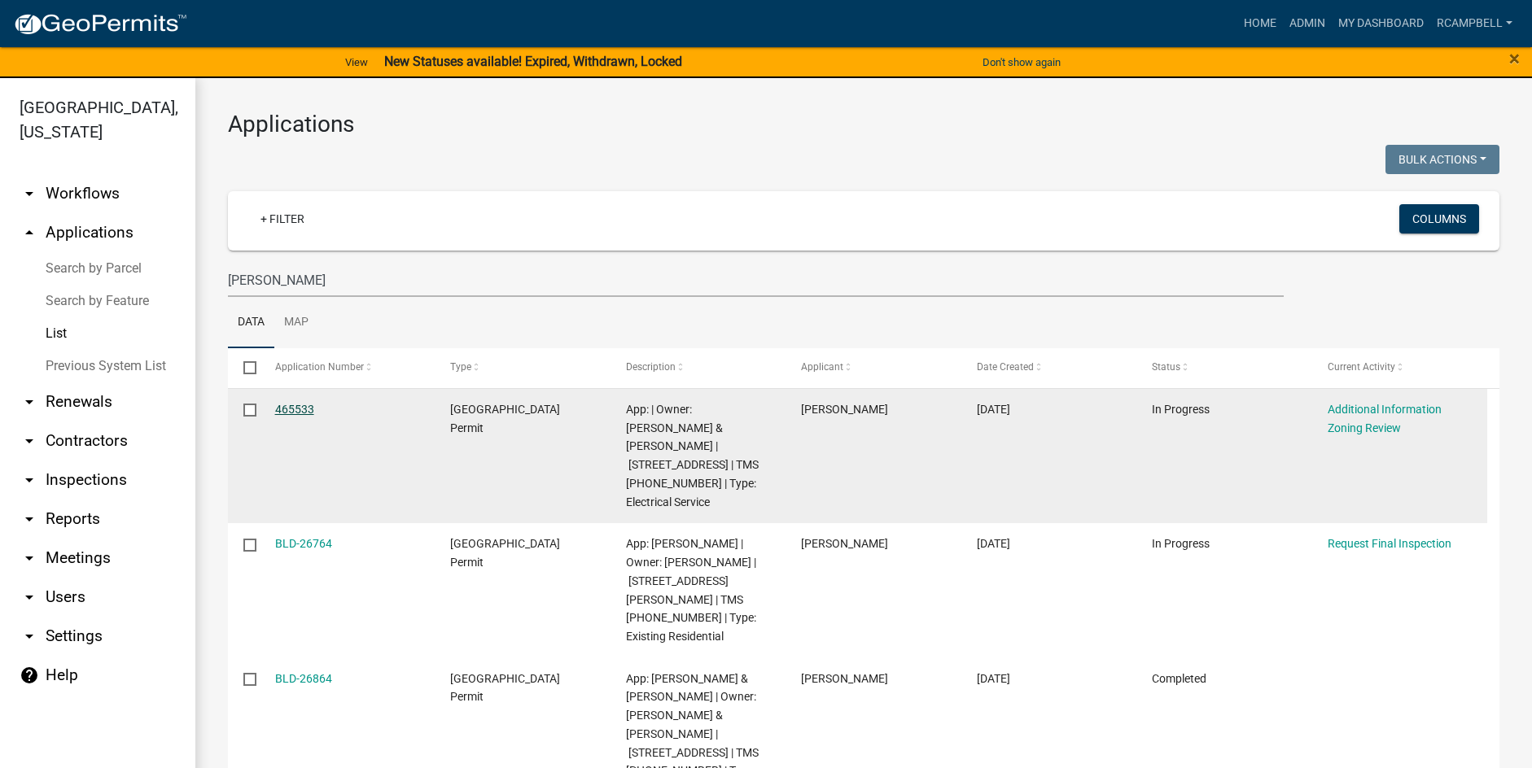
click at [298, 411] on link "465533" at bounding box center [294, 409] width 39 height 13
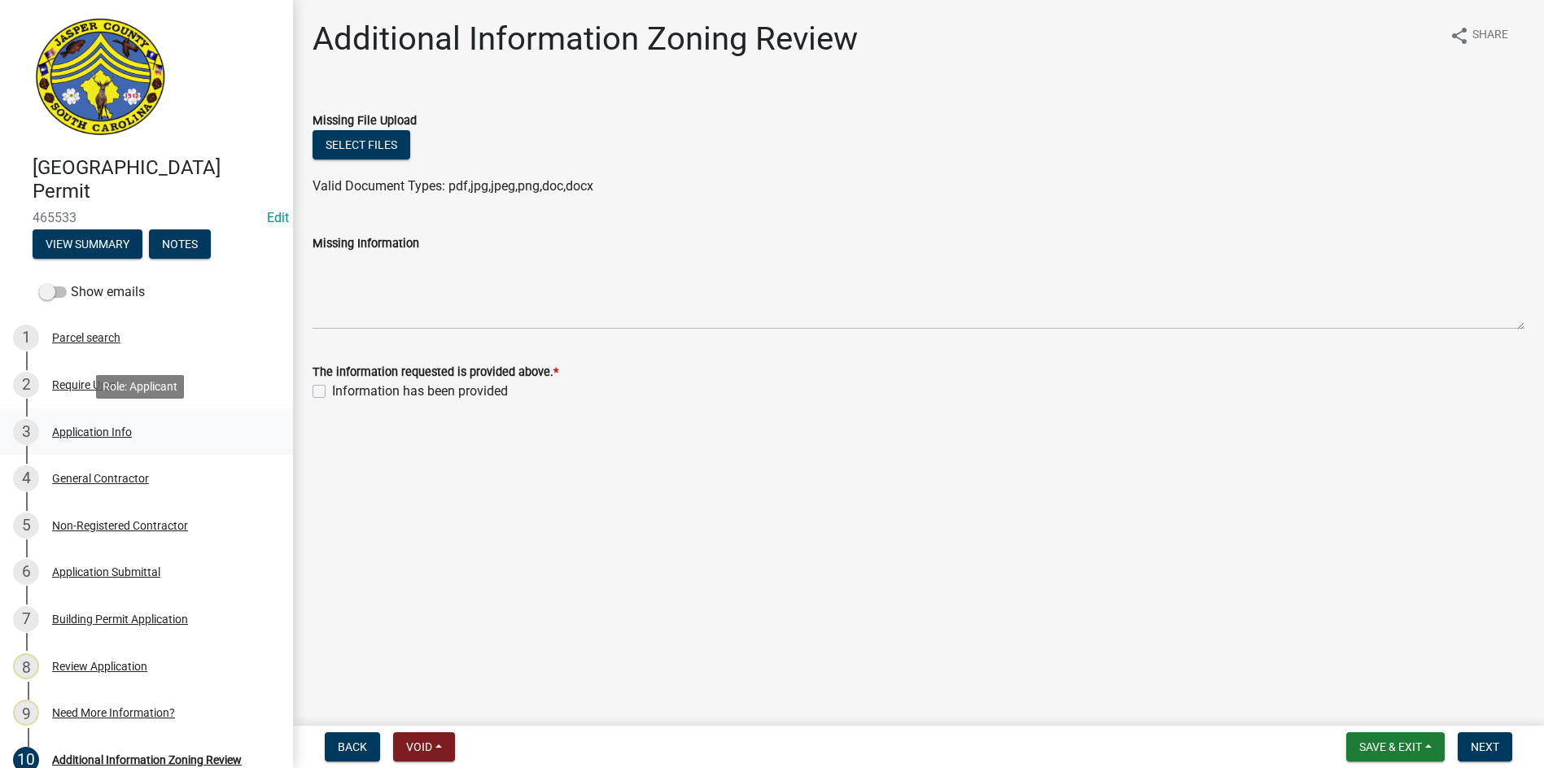
click at [67, 429] on div "Application Info" at bounding box center [92, 432] width 80 height 11
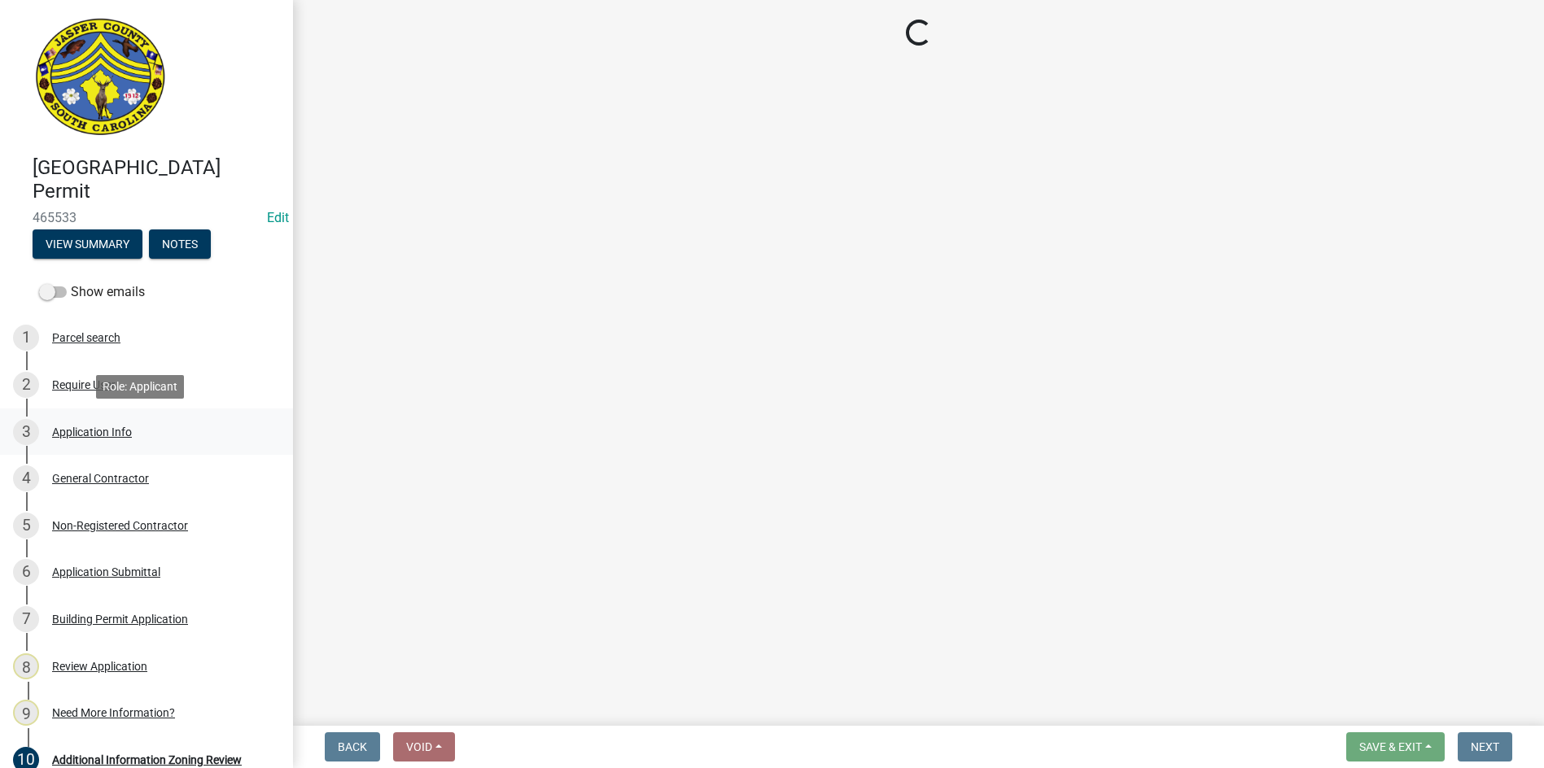
select select "83a29df9-b3ca-487b-b3ec-56d88b03b1fe"
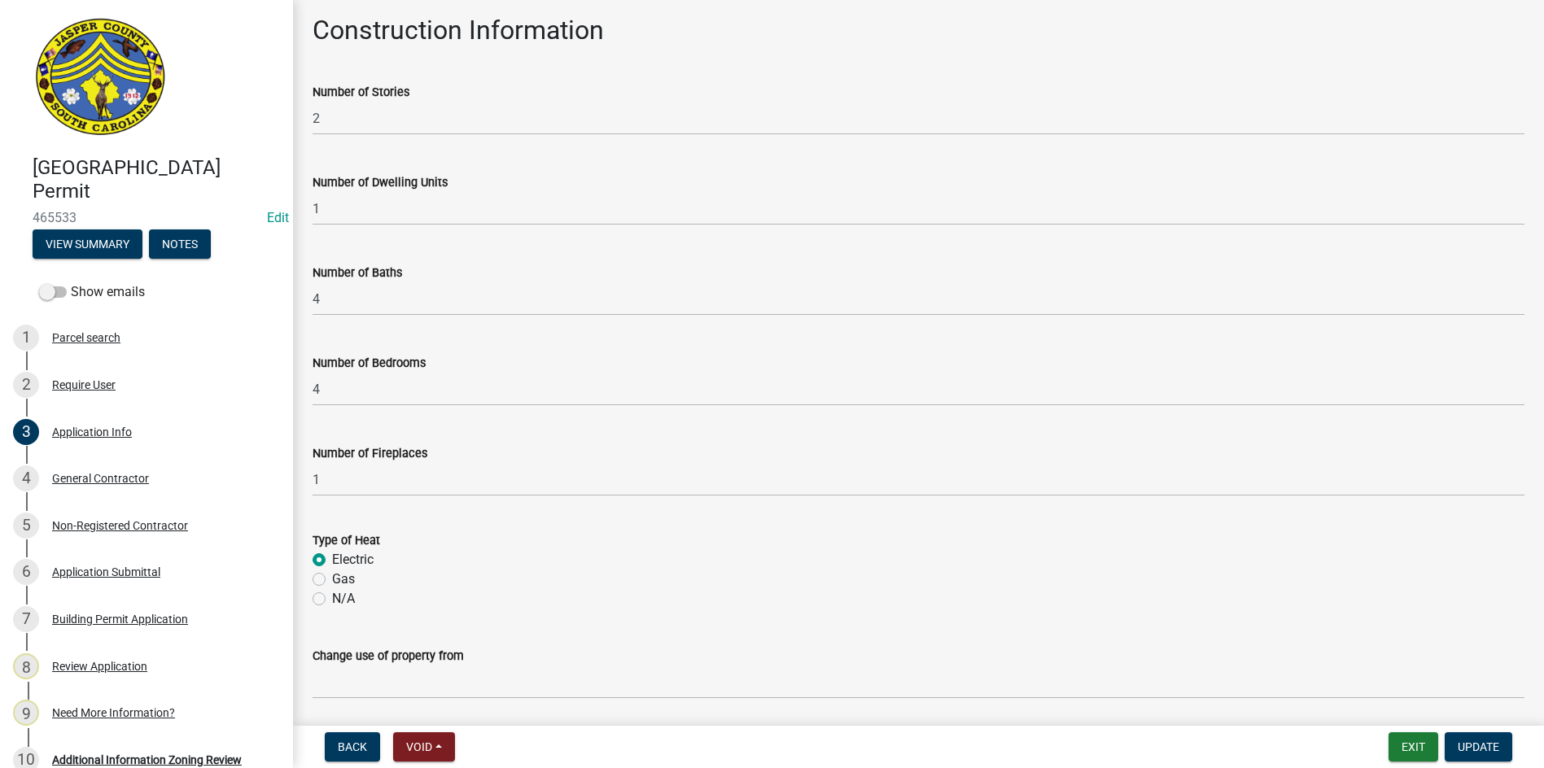
scroll to position [2523, 0]
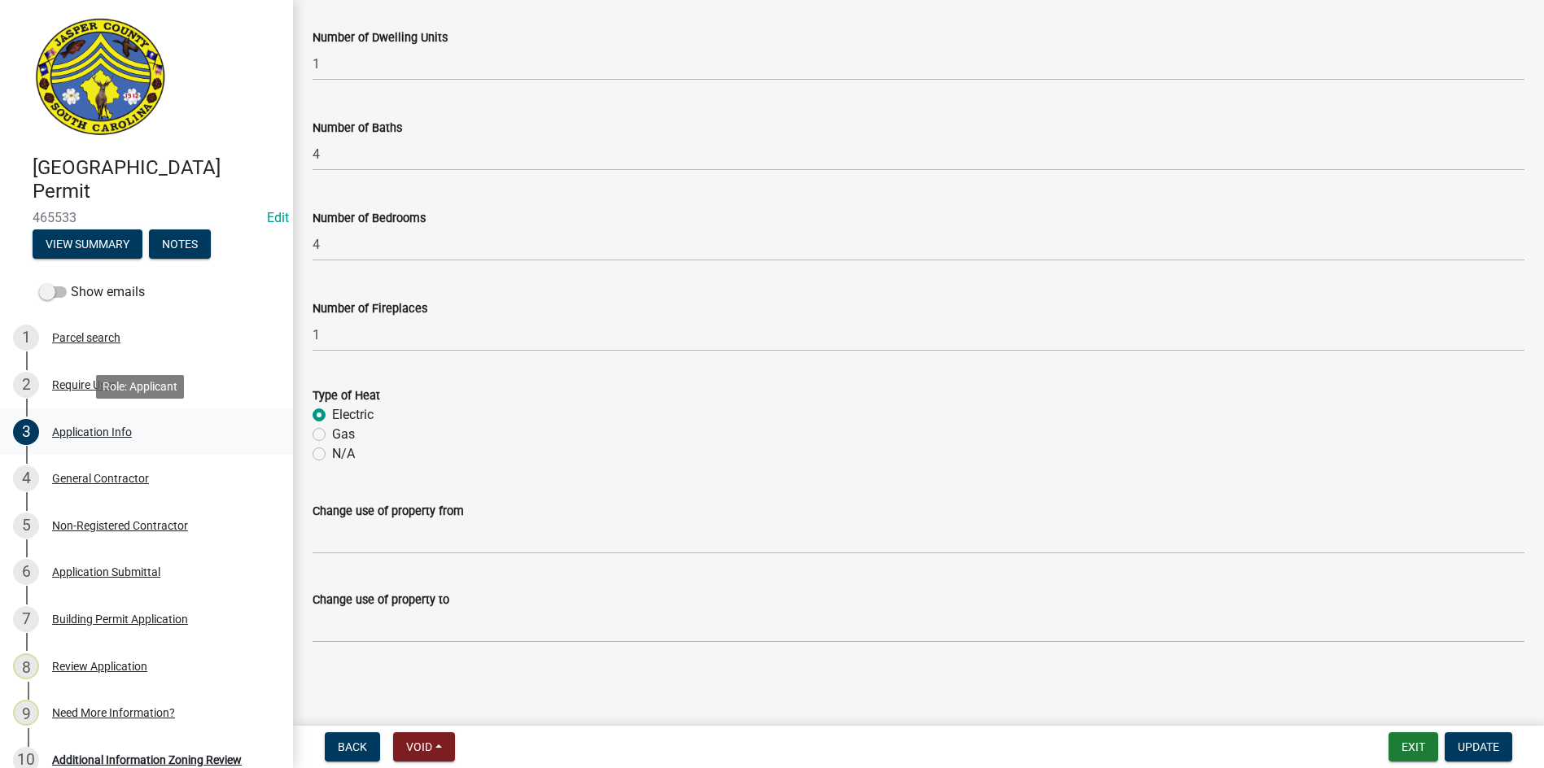
click at [94, 433] on div "Application Info" at bounding box center [92, 432] width 80 height 11
click at [118, 479] on div "General Contractor" at bounding box center [100, 478] width 97 height 11
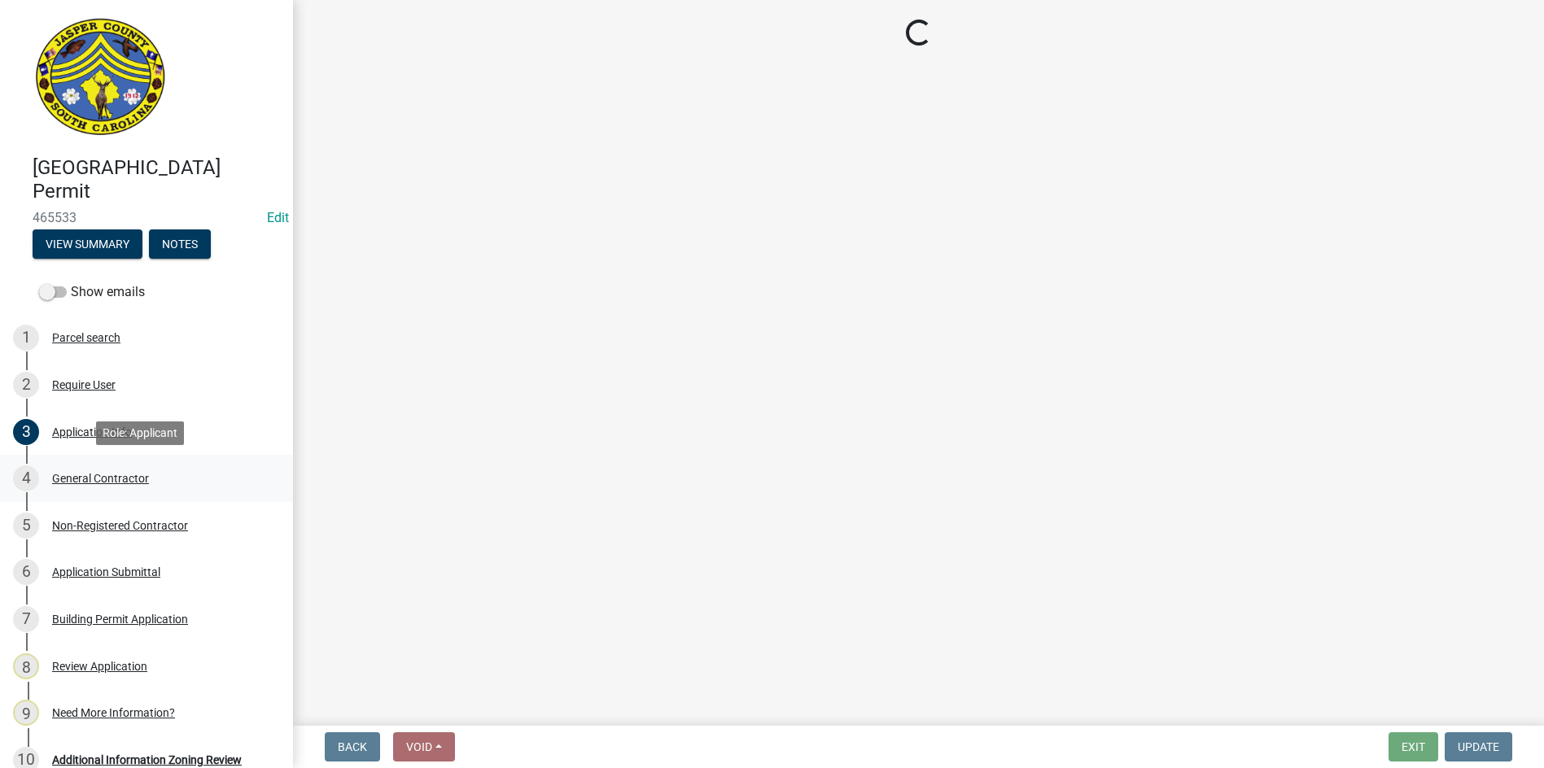
scroll to position [0, 0]
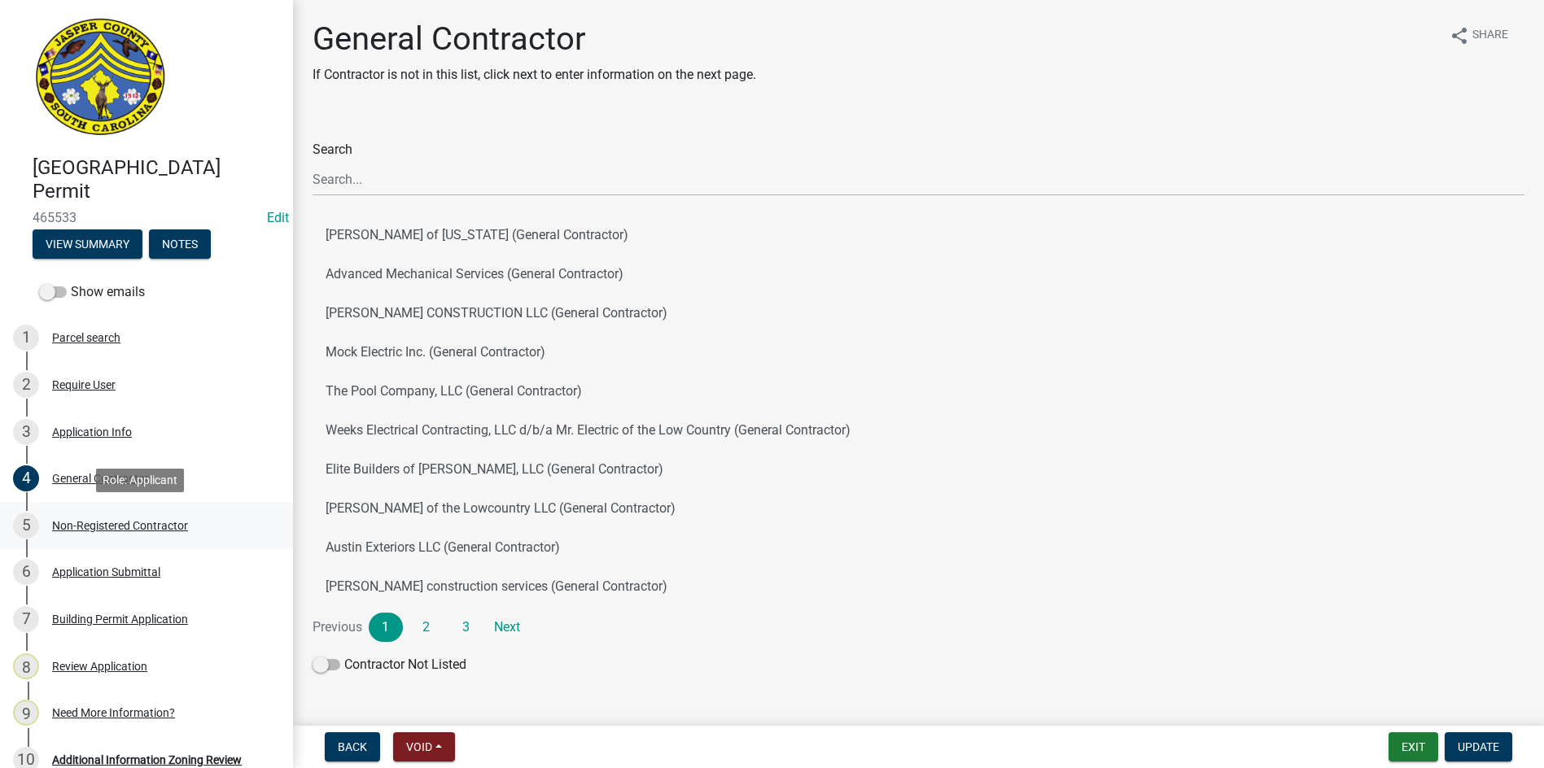
click at [135, 524] on div "Non-Registered Contractor" at bounding box center [120, 525] width 136 height 11
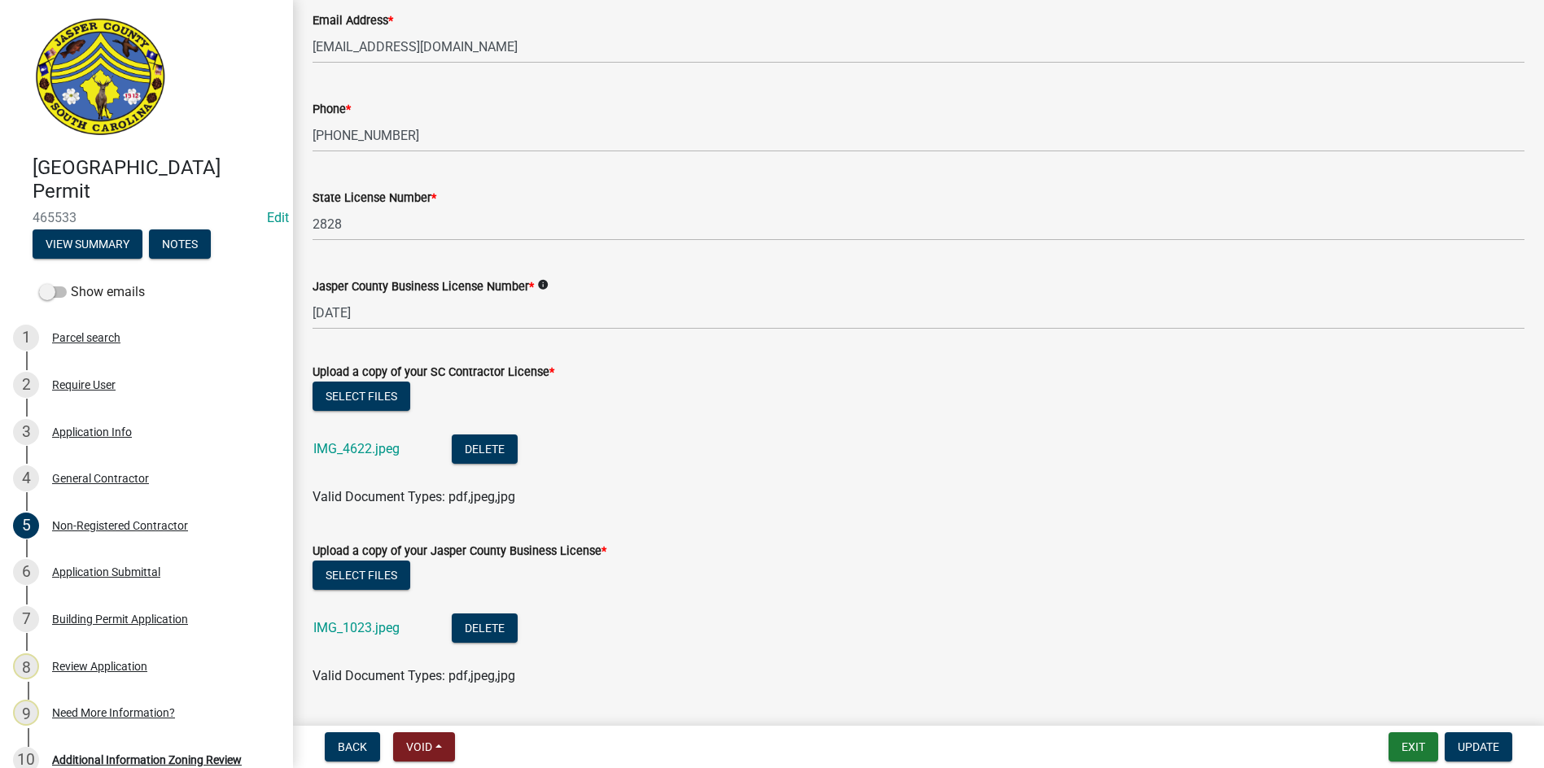
scroll to position [651, 0]
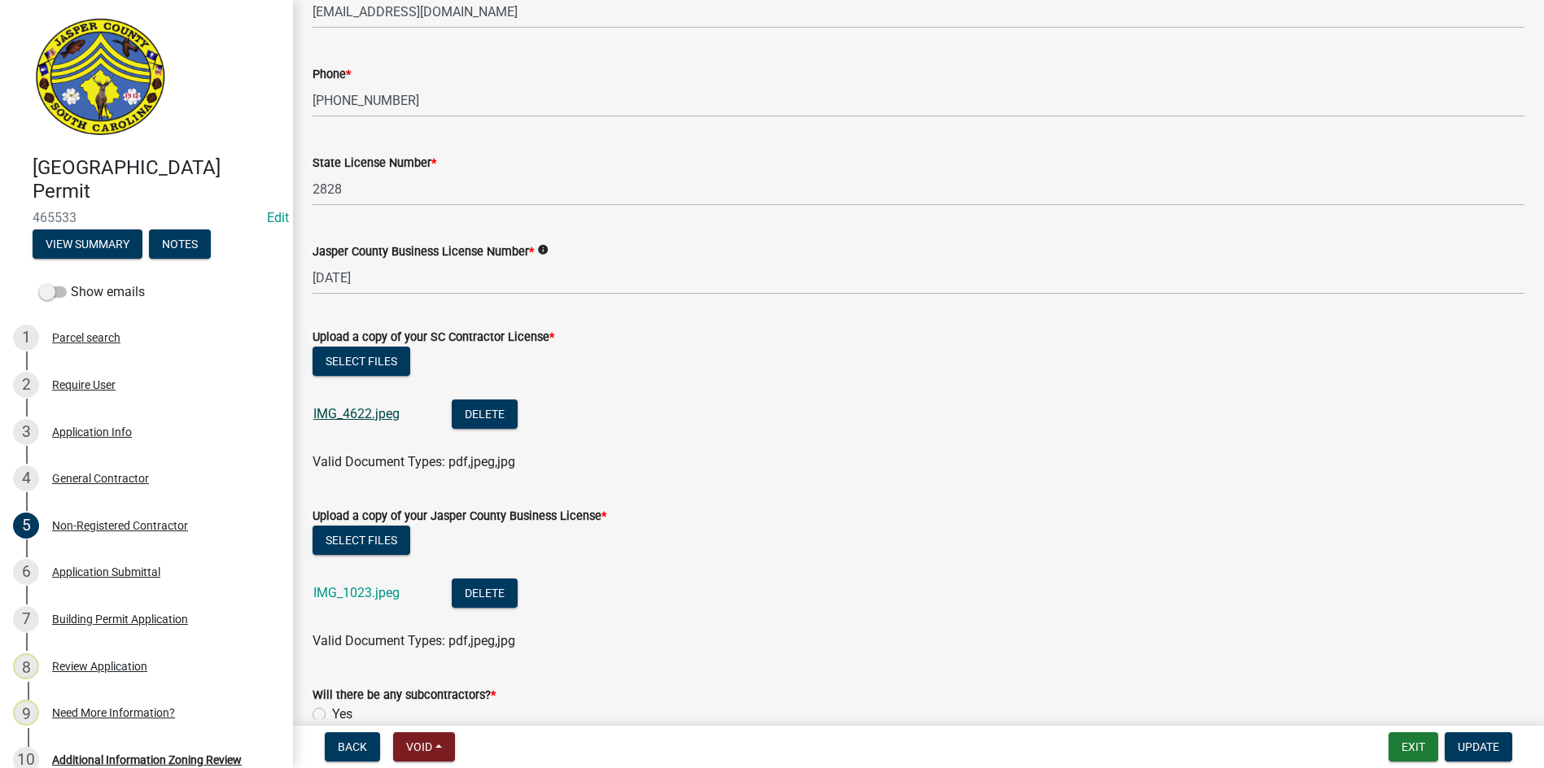
click at [339, 414] on link "IMG_4622.jpeg" at bounding box center [356, 413] width 86 height 15
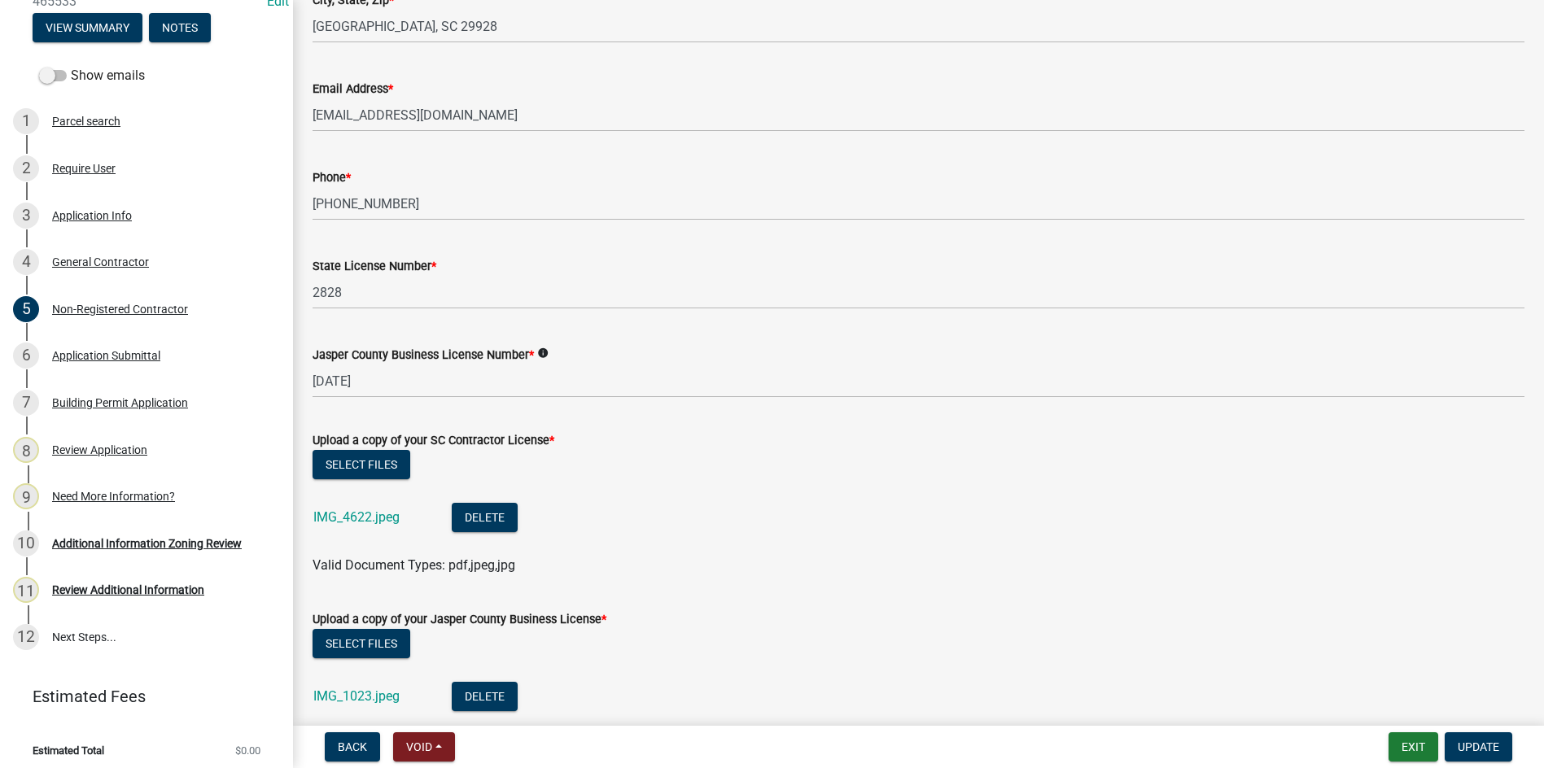
scroll to position [224, 0]
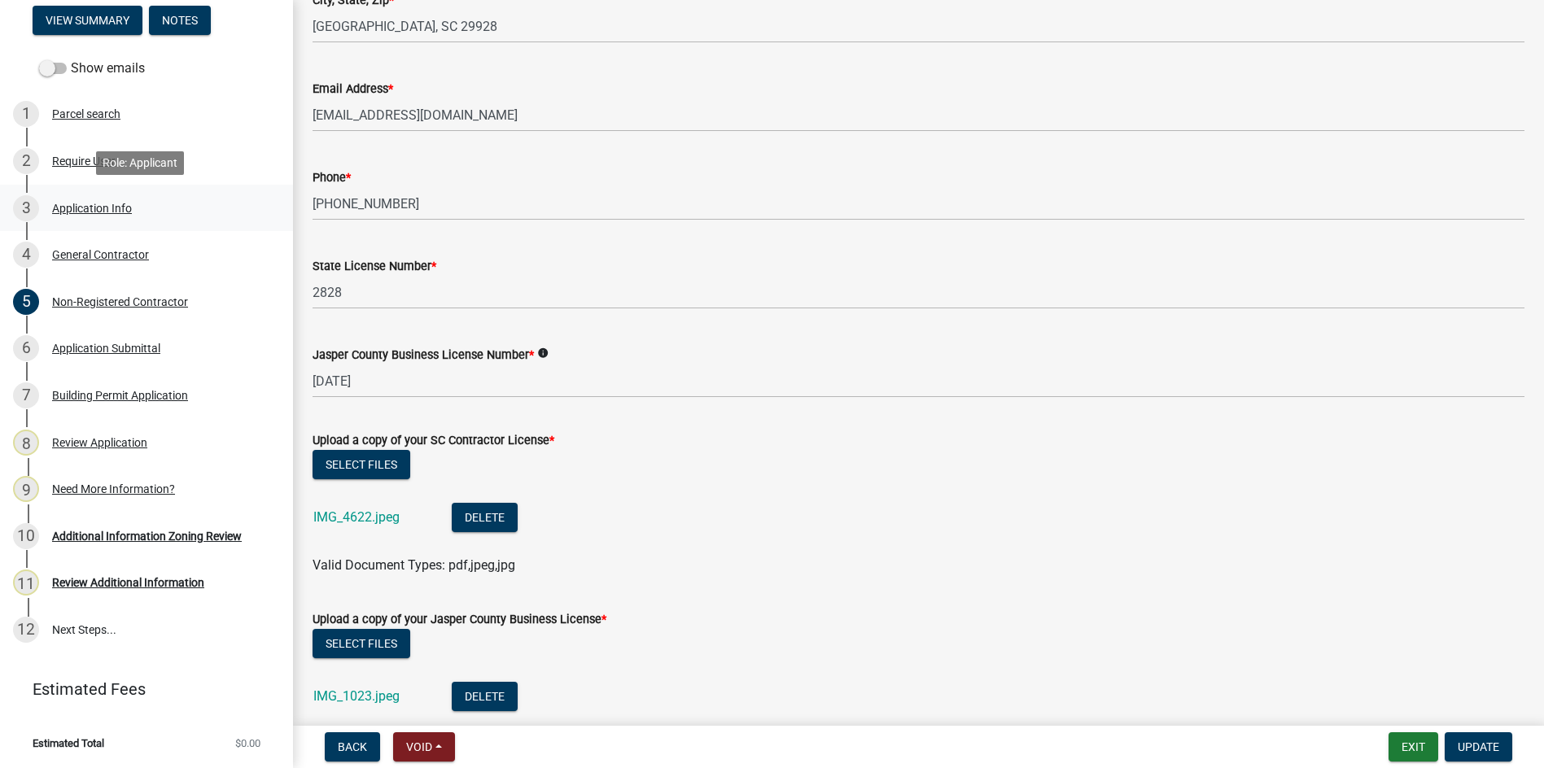
click at [96, 208] on div "Application Info" at bounding box center [92, 208] width 80 height 11
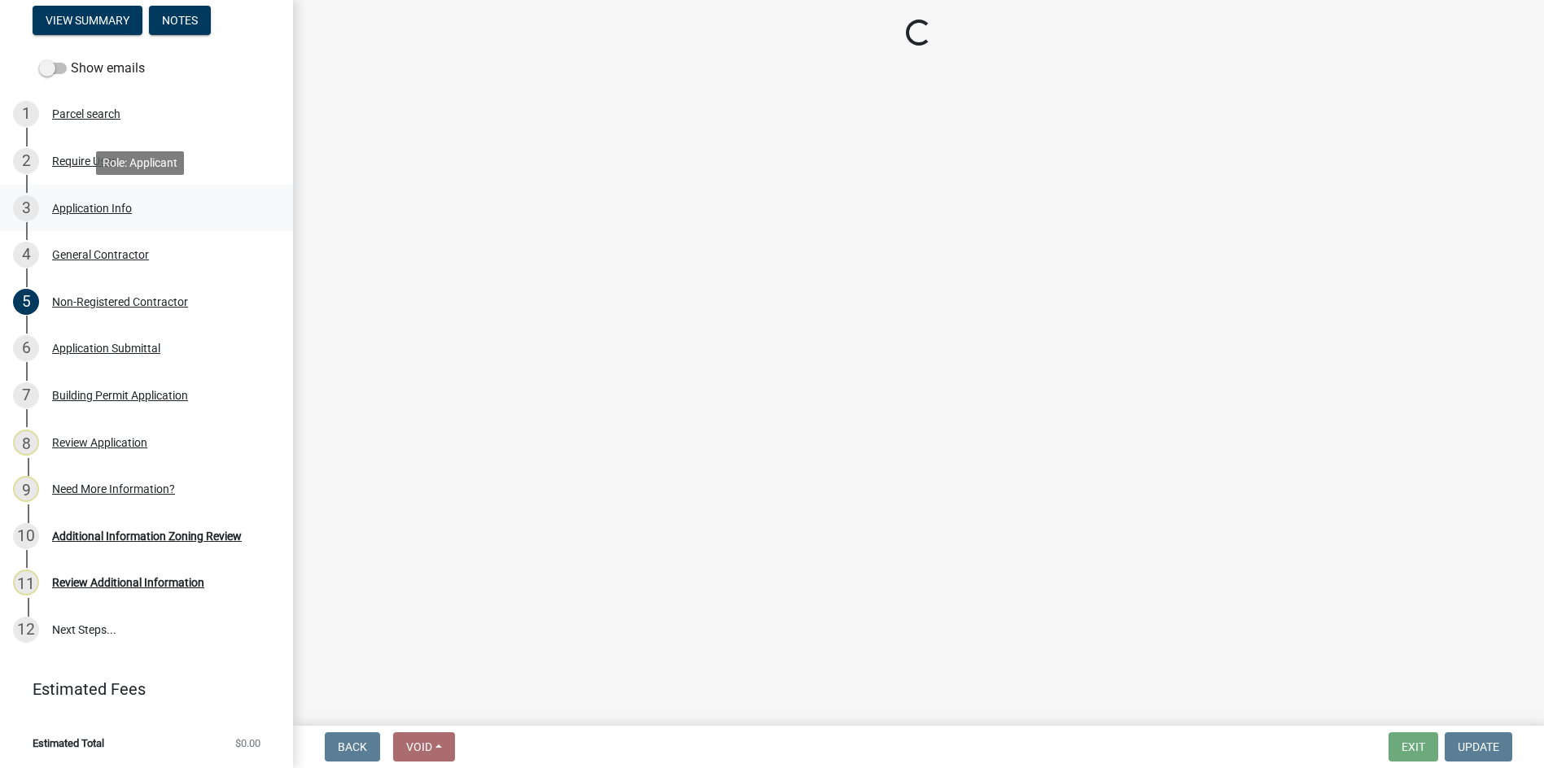
select select "83a29df9-b3ca-487b-b3ec-56d88b03b1fe"
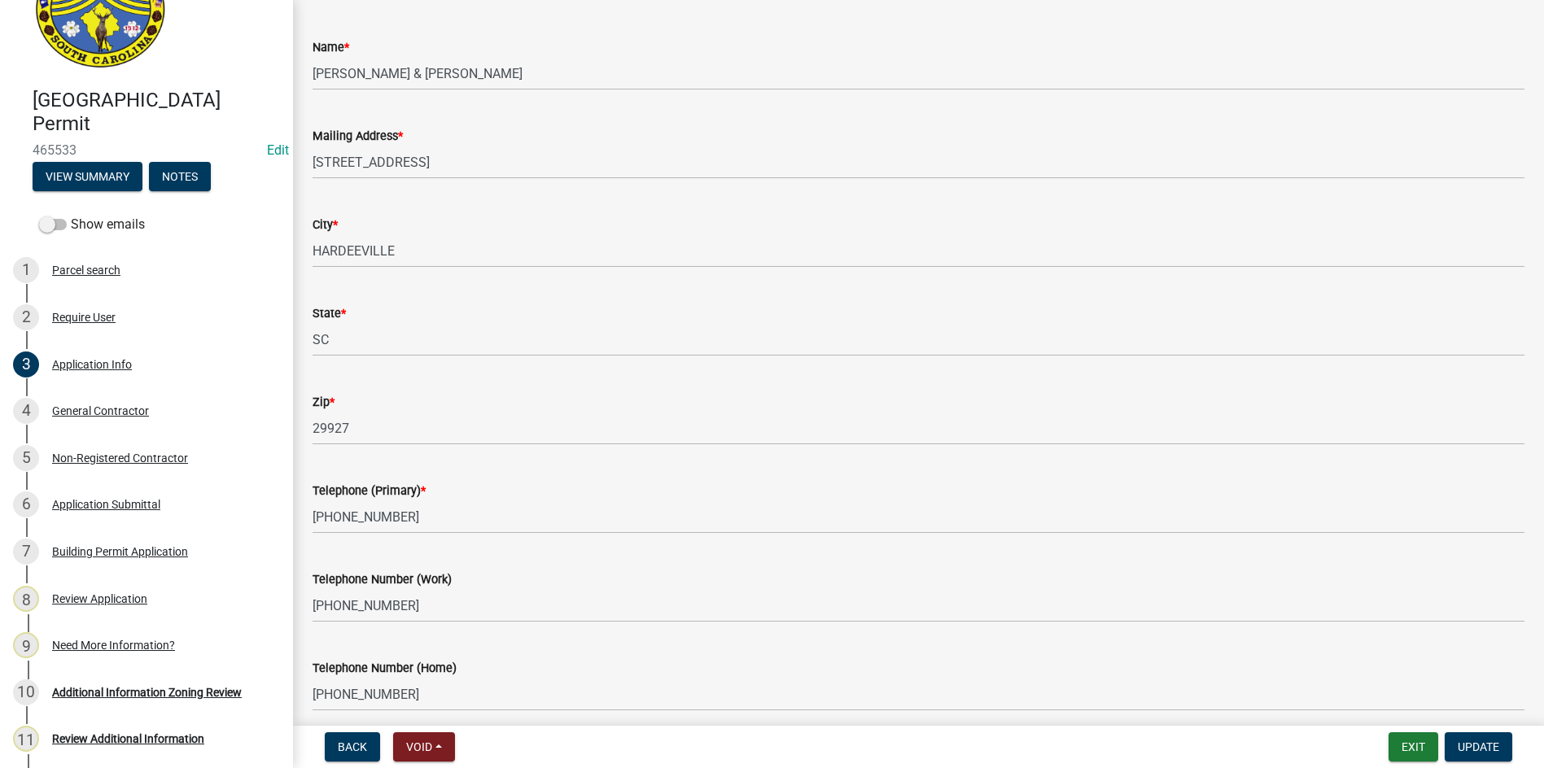
scroll to position [2, 0]
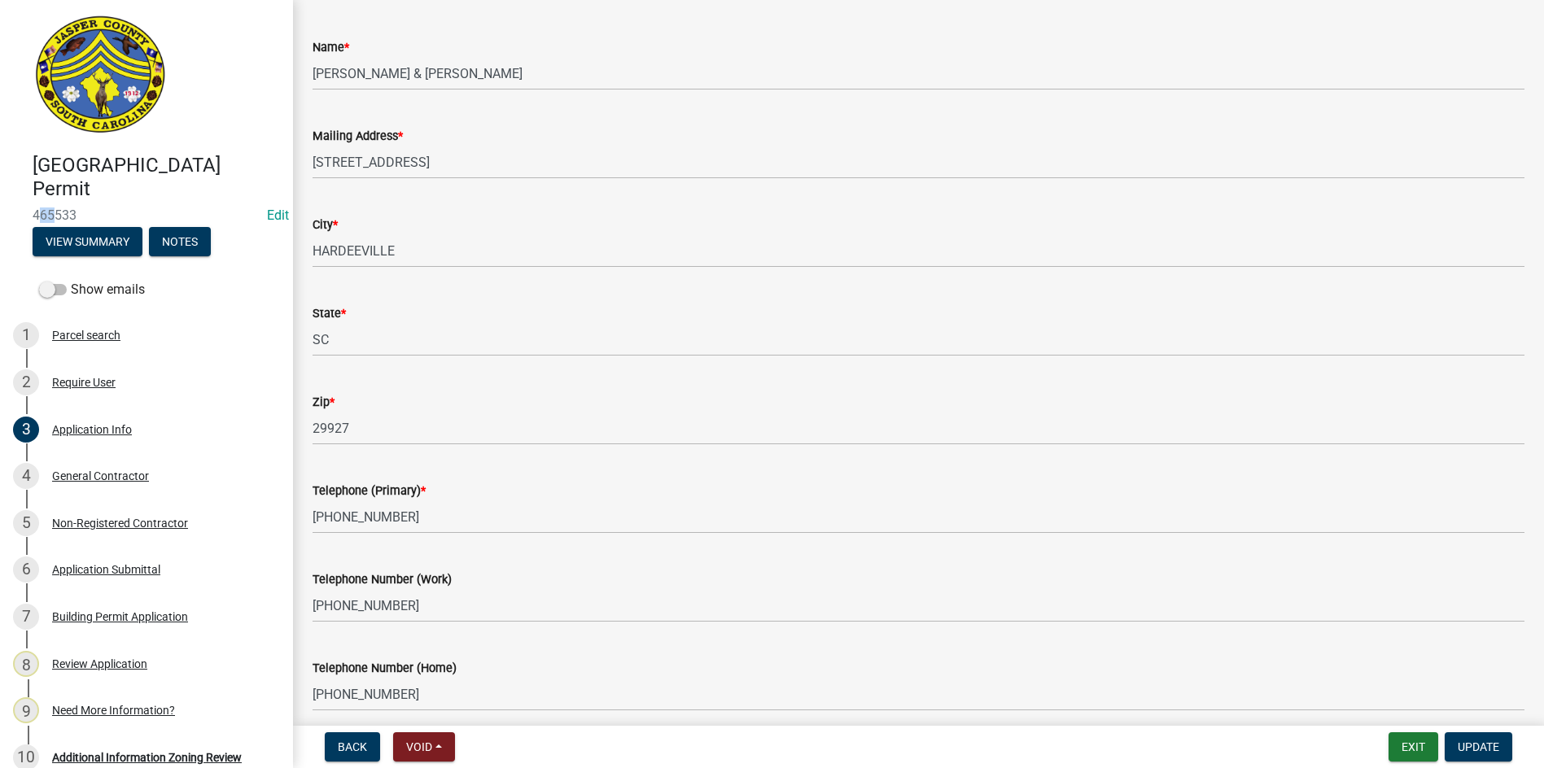
drag, startPoint x: 85, startPoint y: 203, endPoint x: 46, endPoint y: 219, distance: 41.6
click at [46, 219] on div "Jasper County Building Permit 465533 Edit View Summary Notes" at bounding box center [146, 201] width 267 height 120
click at [33, 215] on span "465533" at bounding box center [147, 215] width 228 height 15
drag, startPoint x: 34, startPoint y: 212, endPoint x: 80, endPoint y: 212, distance: 45.6
click at [80, 212] on span "465533" at bounding box center [147, 215] width 228 height 15
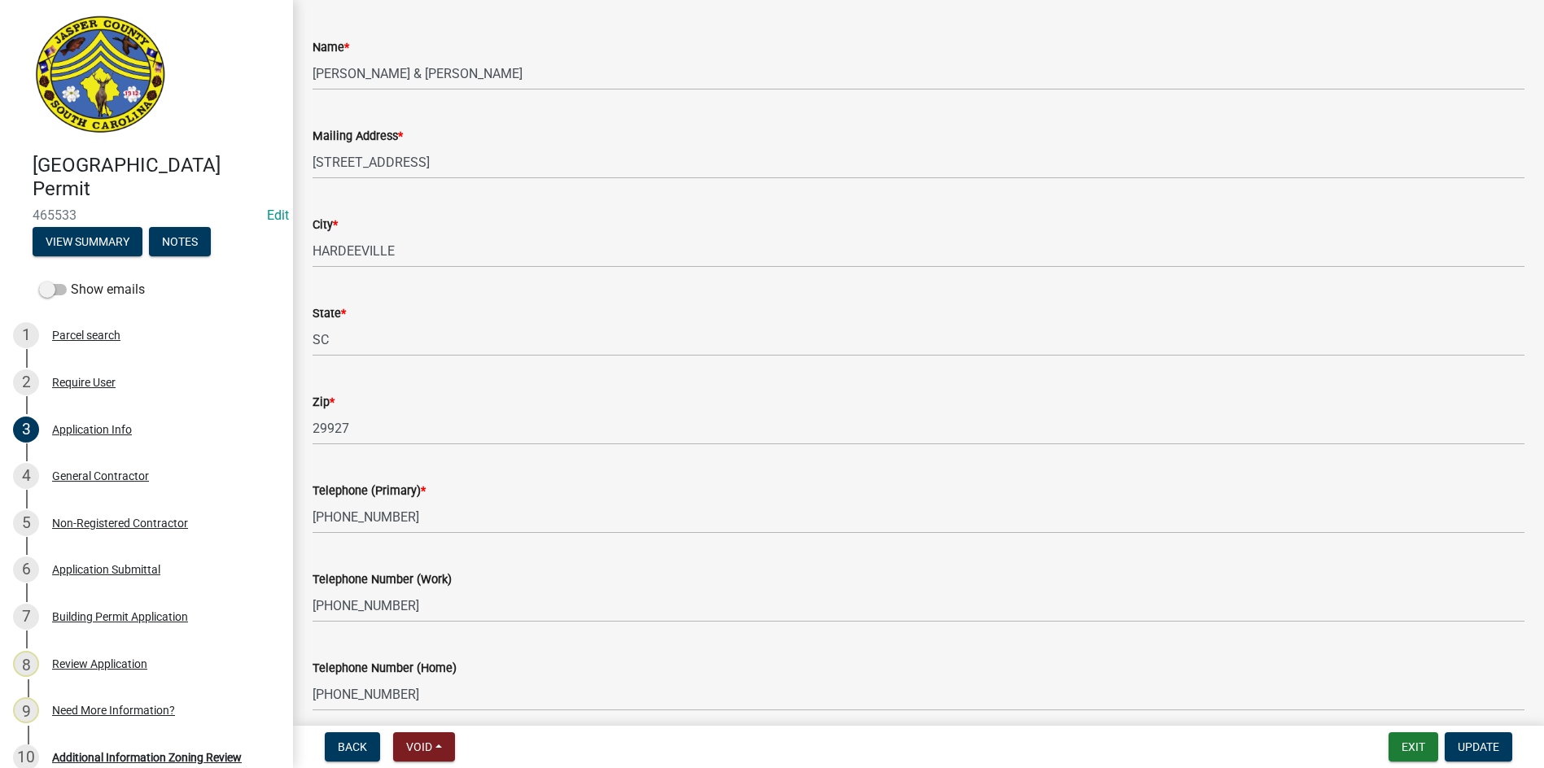
copy span "465533"
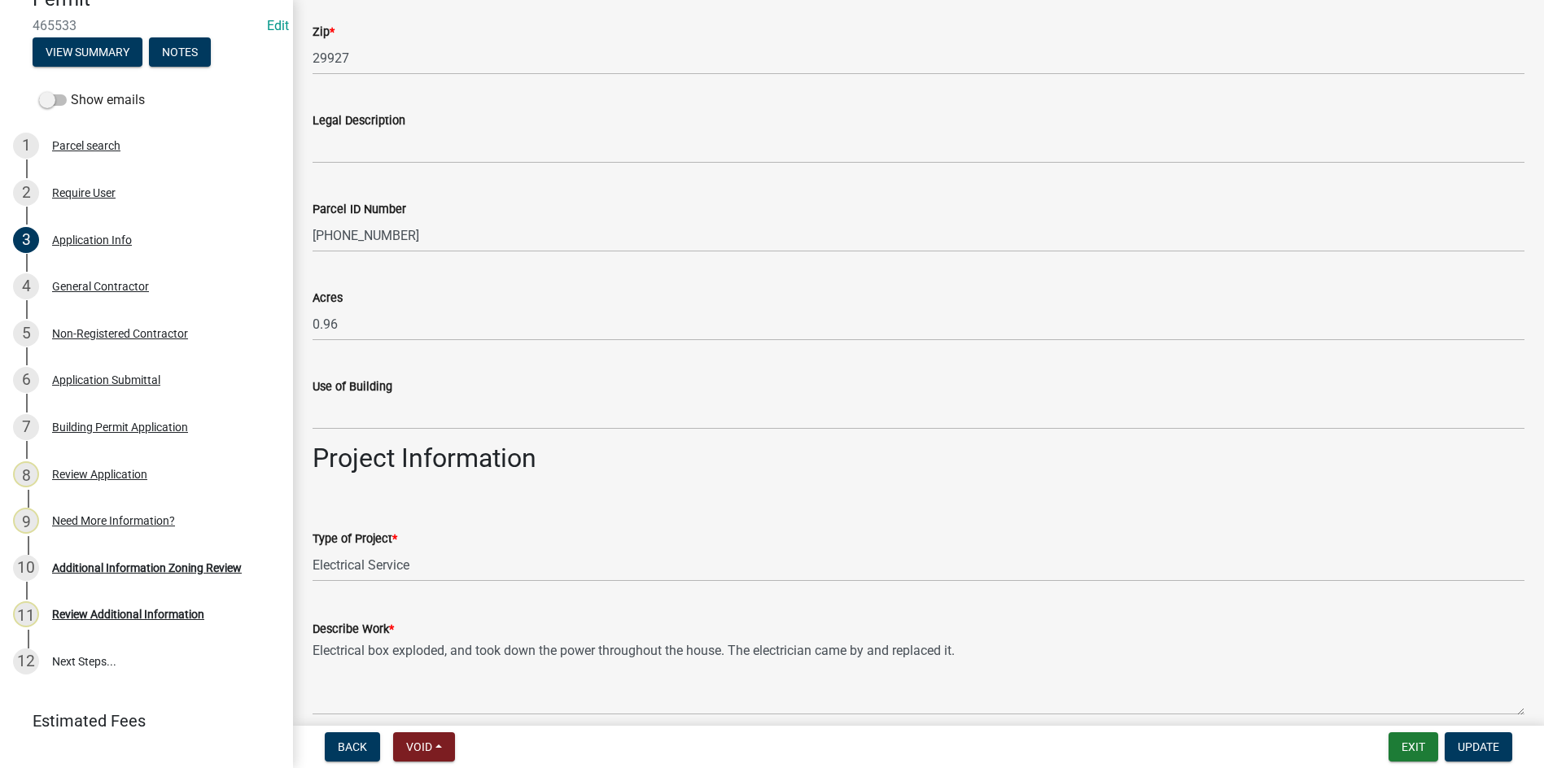
scroll to position [1384, 0]
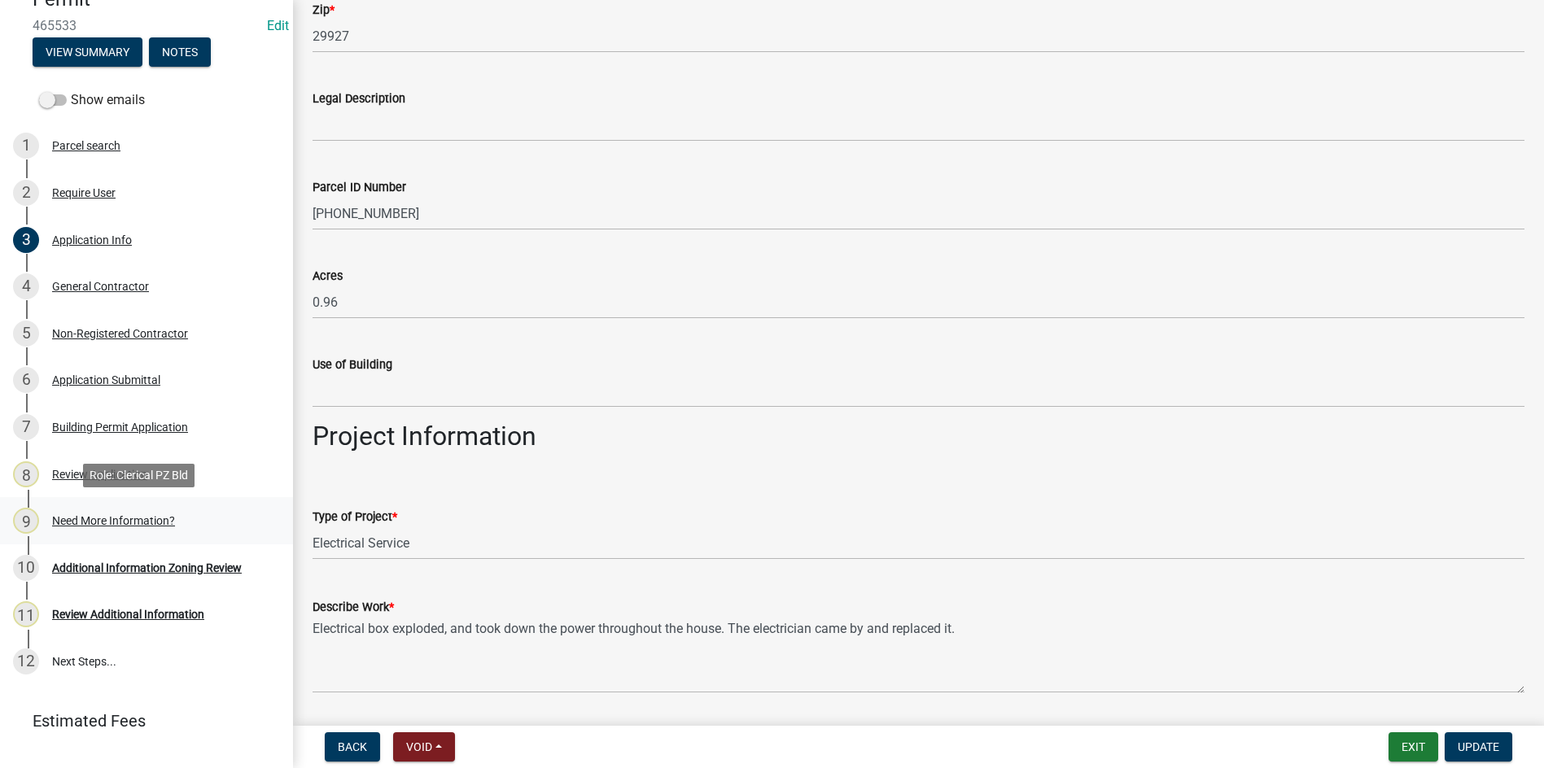
click at [131, 517] on div "Need More Information?" at bounding box center [113, 520] width 123 height 11
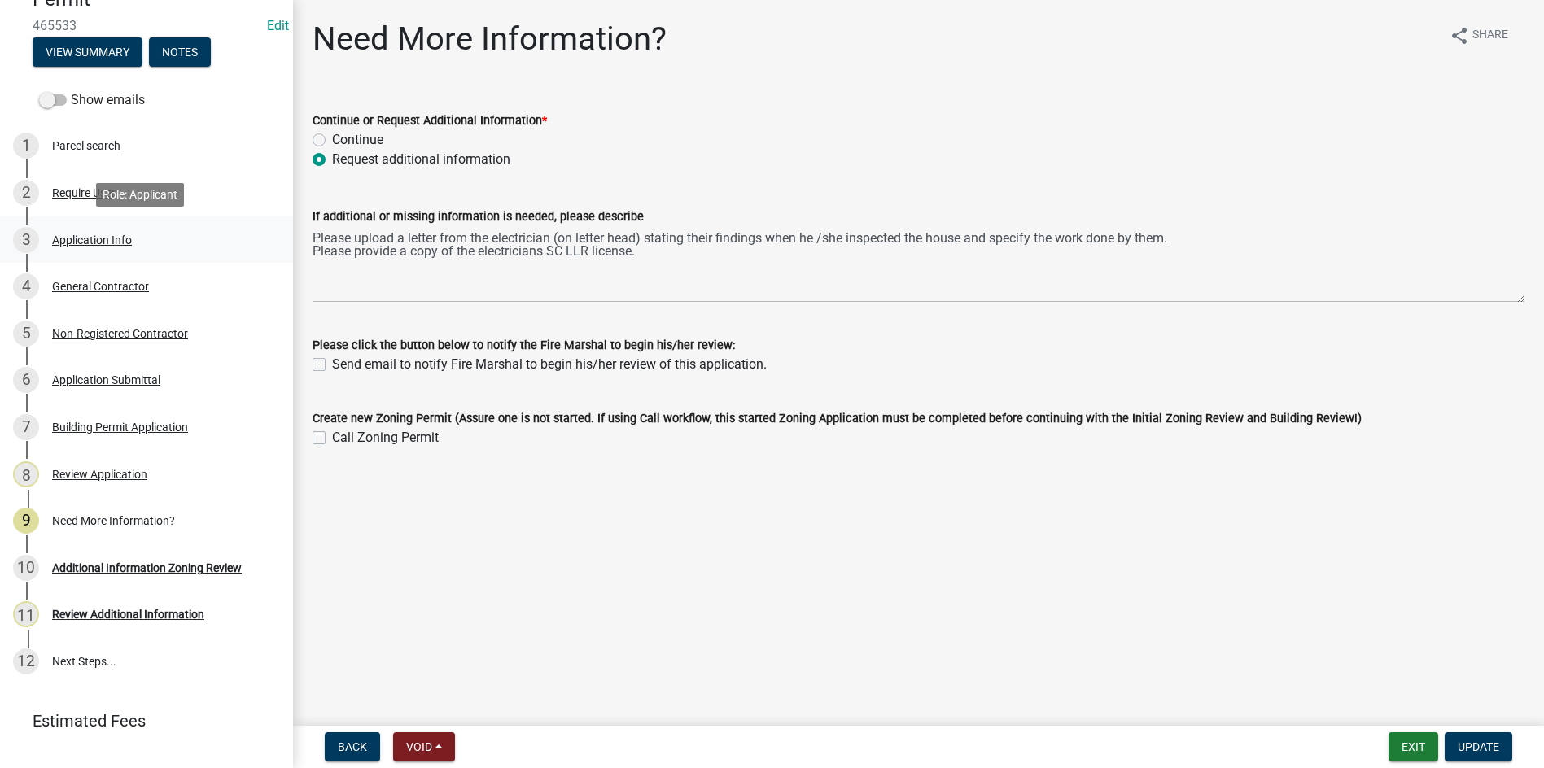
click at [99, 241] on div "Application Info" at bounding box center [92, 239] width 80 height 11
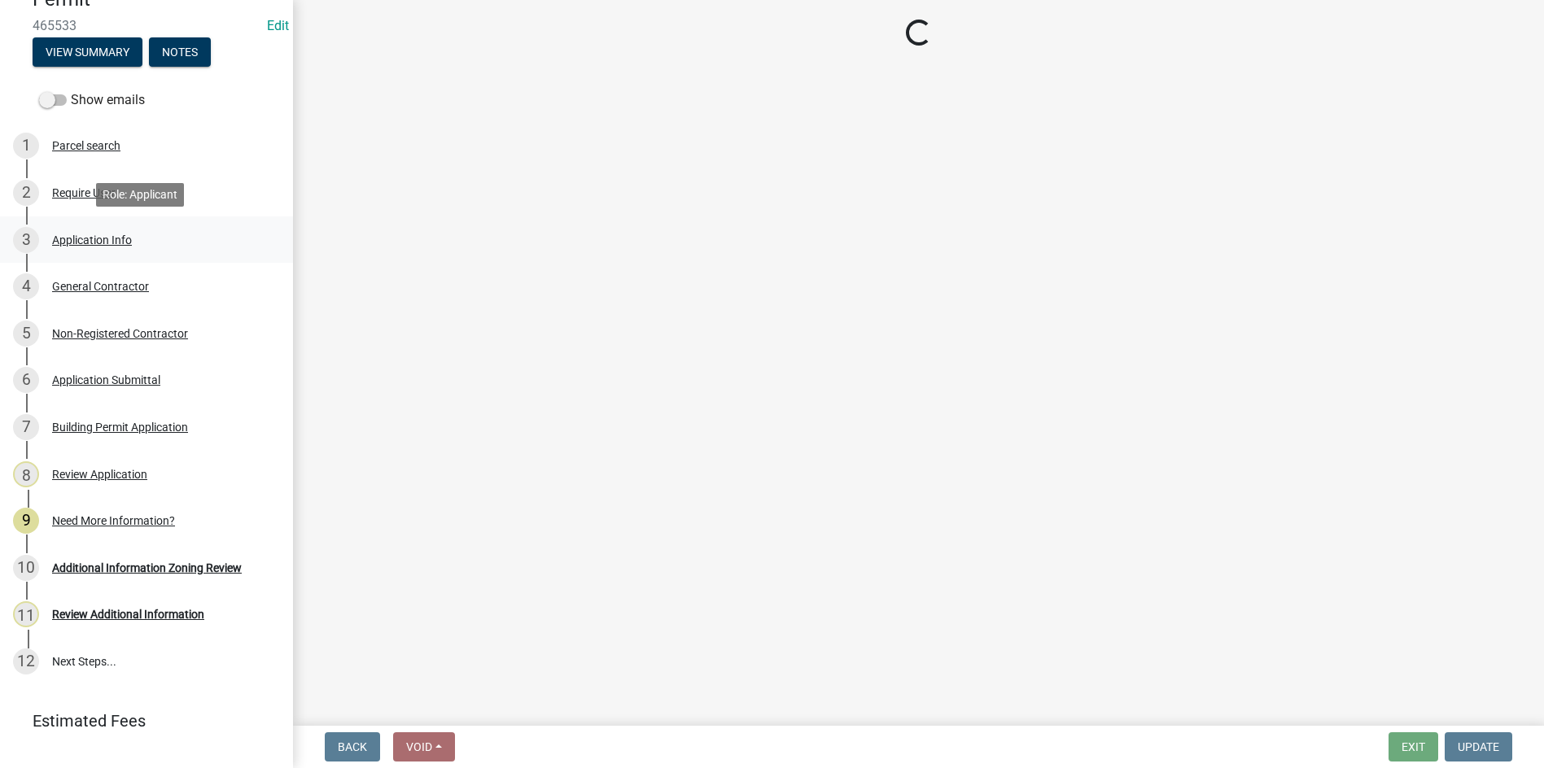
select select "83a29df9-b3ca-487b-b3ec-56d88b03b1fe"
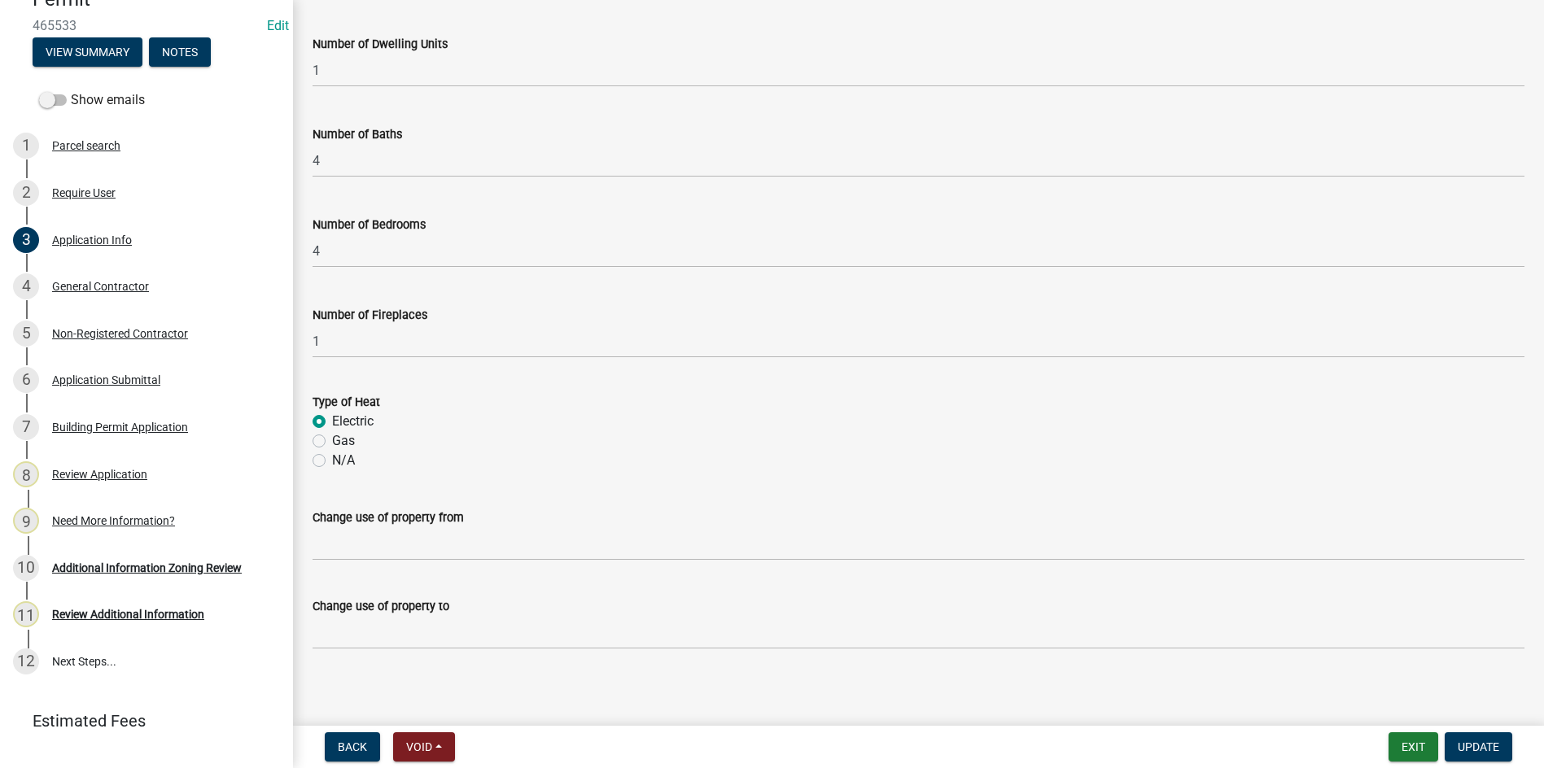
scroll to position [2523, 0]
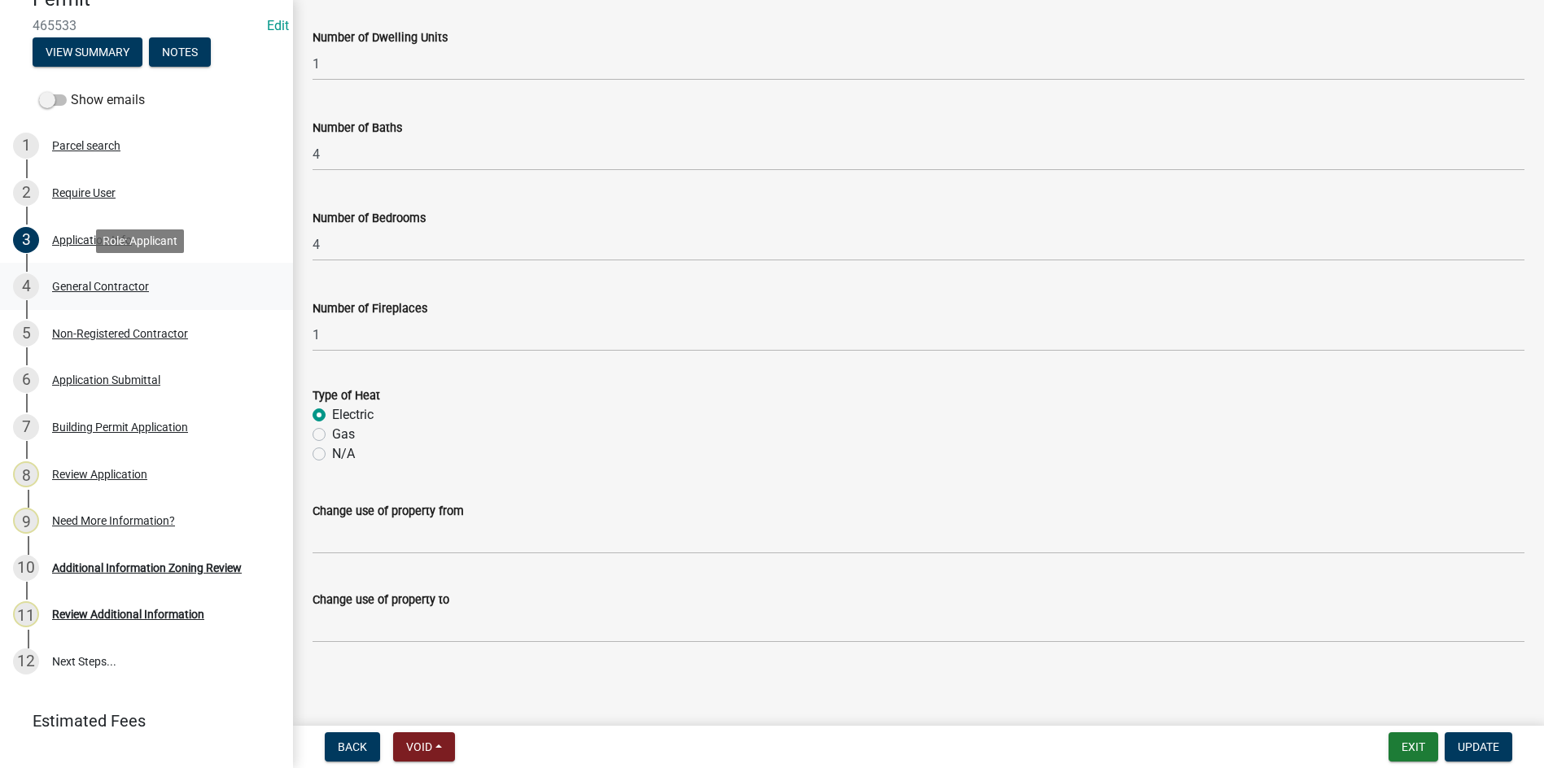
click at [89, 283] on div "General Contractor" at bounding box center [100, 286] width 97 height 11
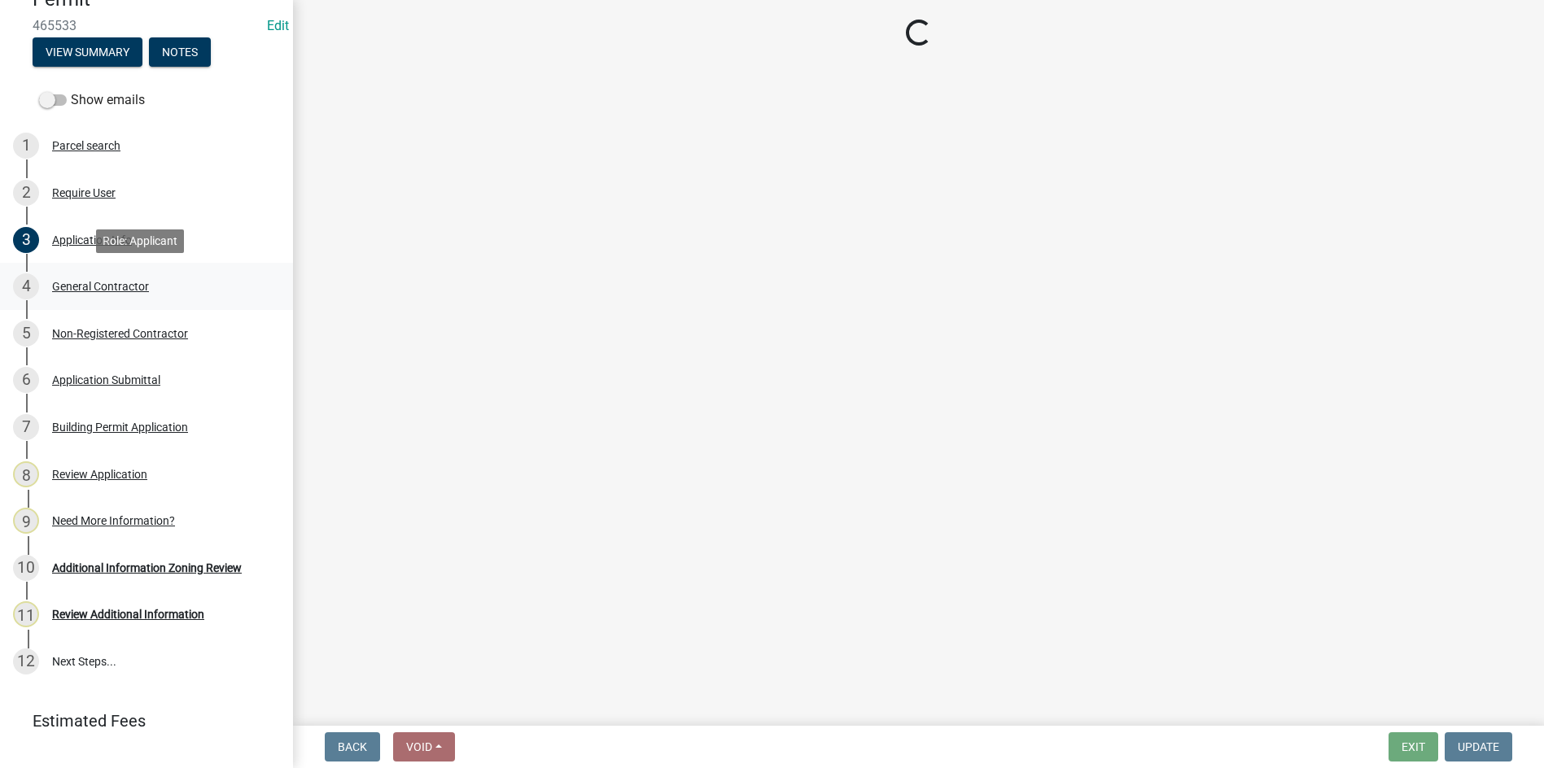
scroll to position [0, 0]
click at [97, 337] on div "Non-Registered Contractor" at bounding box center [120, 333] width 136 height 11
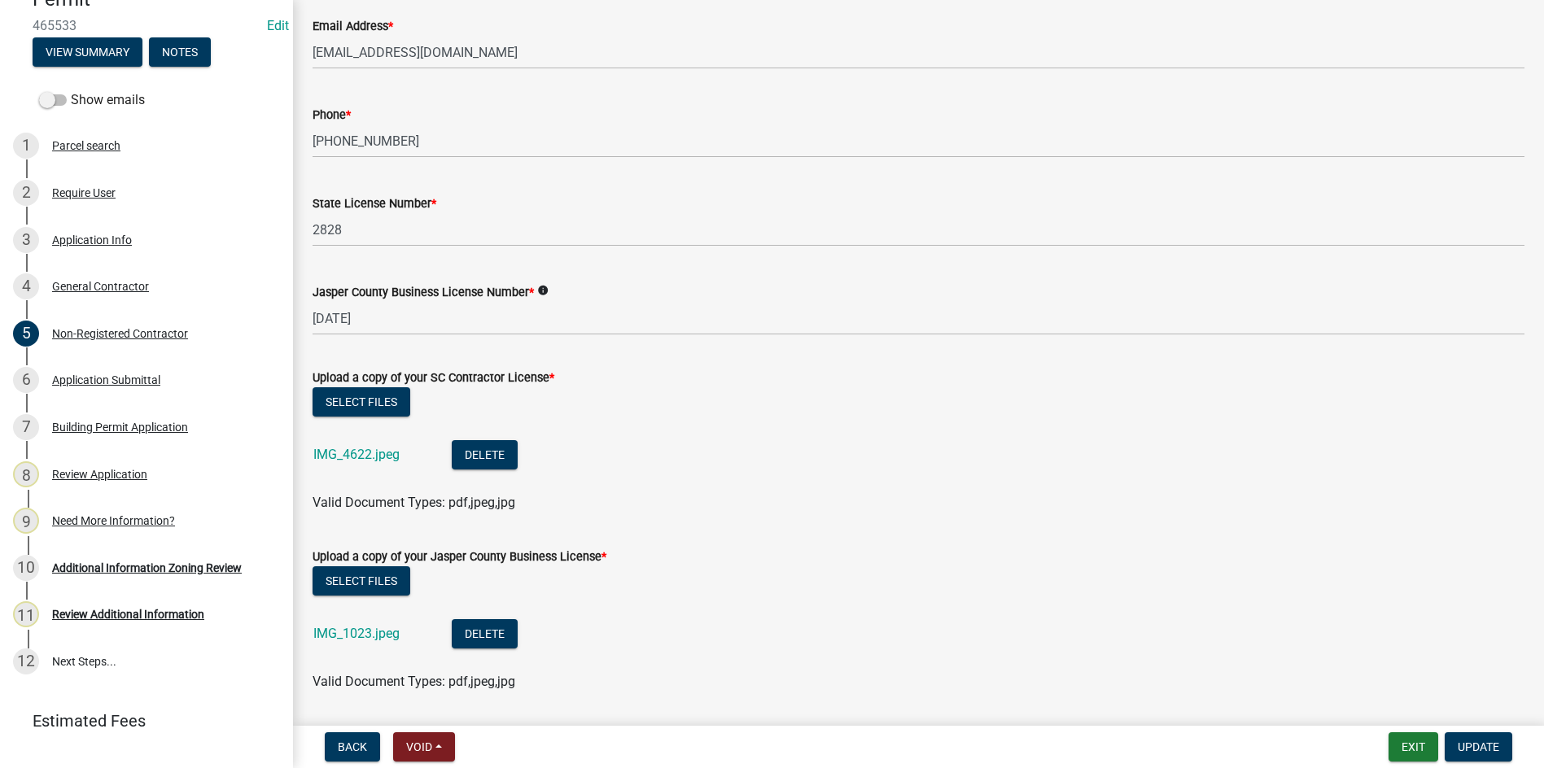
scroll to position [651, 0]
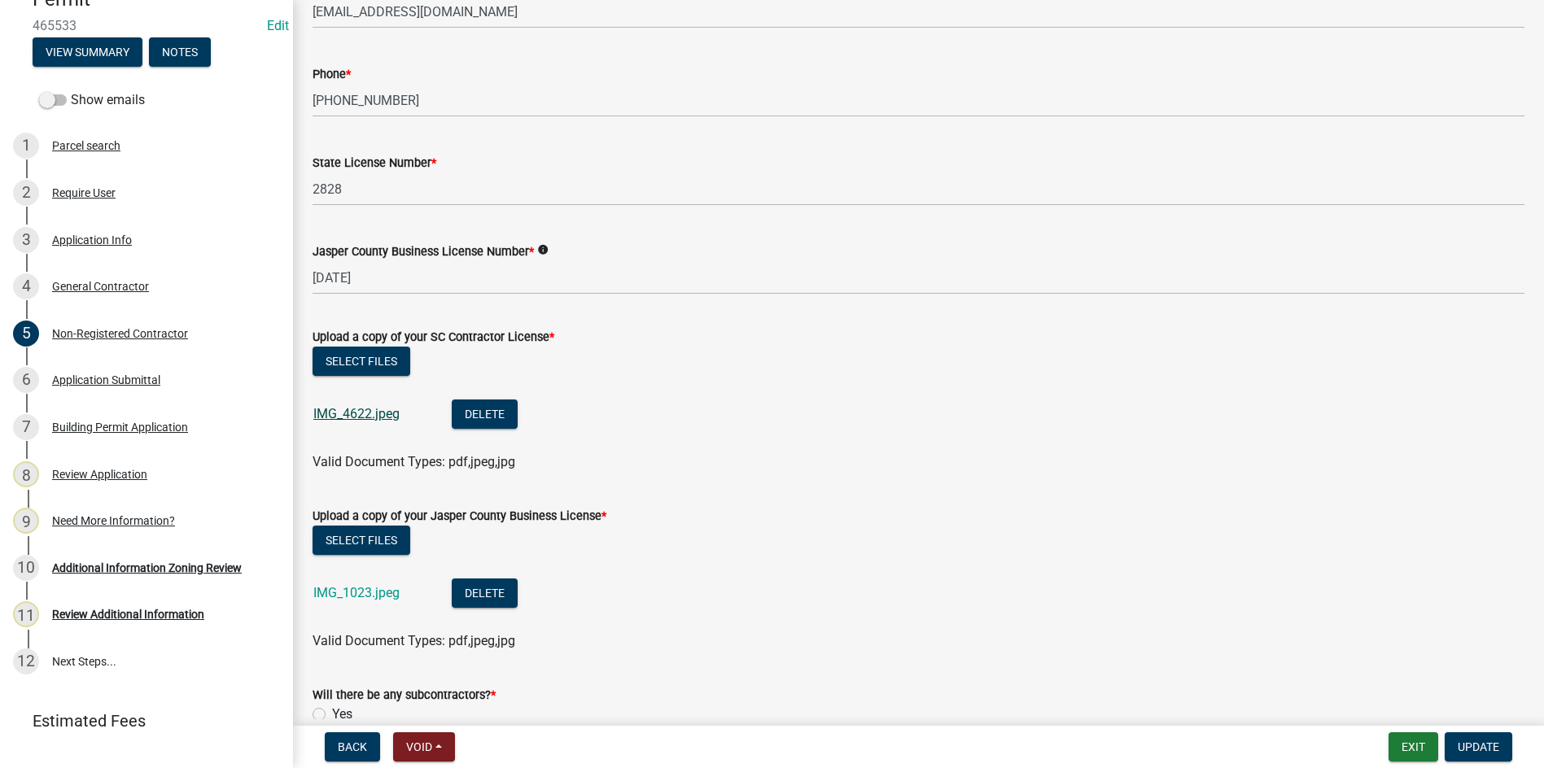
click at [365, 414] on link "IMG_4622.jpeg" at bounding box center [356, 413] width 86 height 15
click at [339, 593] on link "IMG_1023.jpeg" at bounding box center [356, 592] width 86 height 15
click at [331, 596] on link "IMG_1023.jpeg" at bounding box center [356, 592] width 86 height 15
click at [361, 415] on link "IMG_4622.jpeg" at bounding box center [356, 413] width 86 height 15
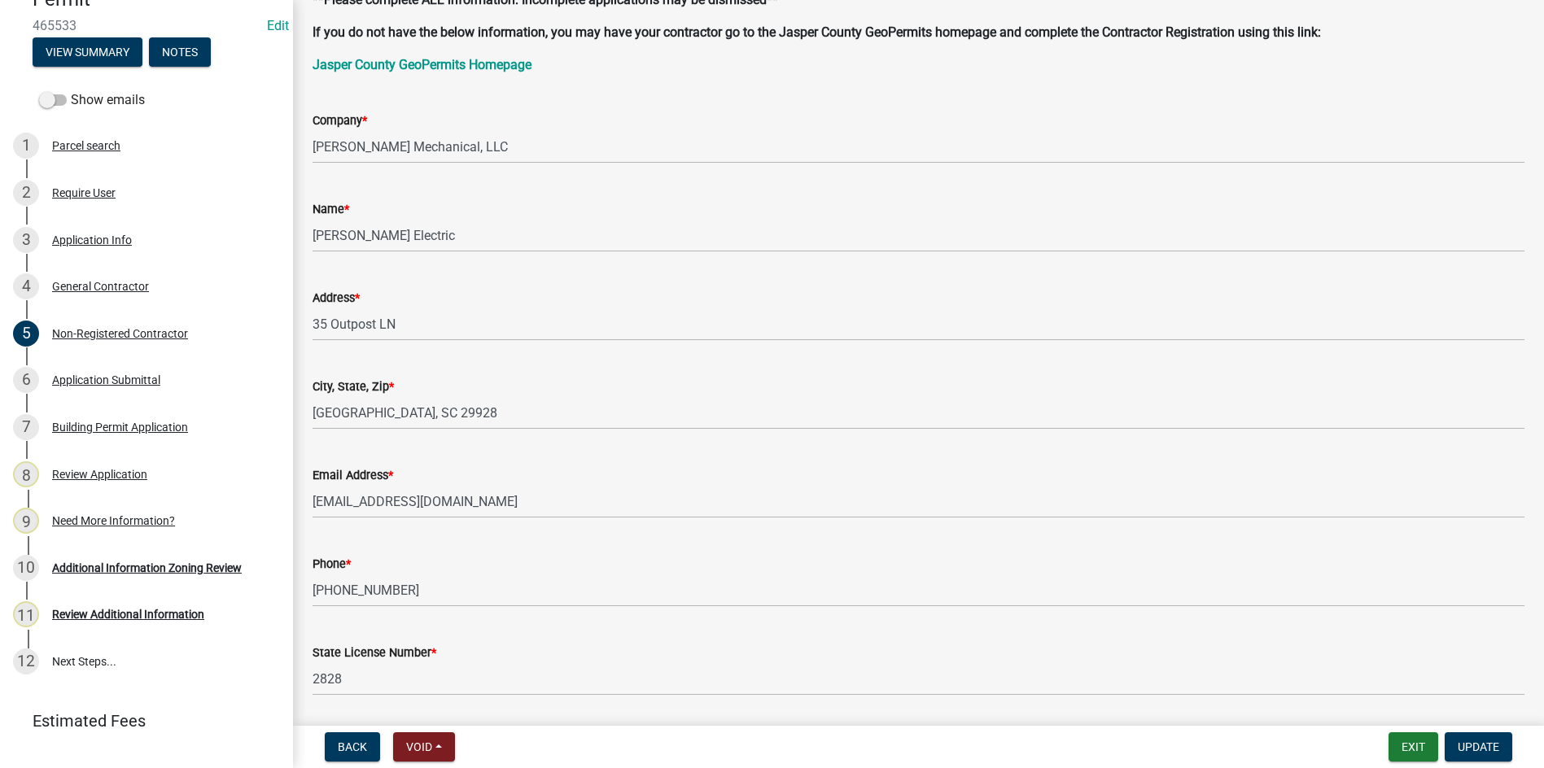
scroll to position [163, 0]
